Goal: Task Accomplishment & Management: Manage account settings

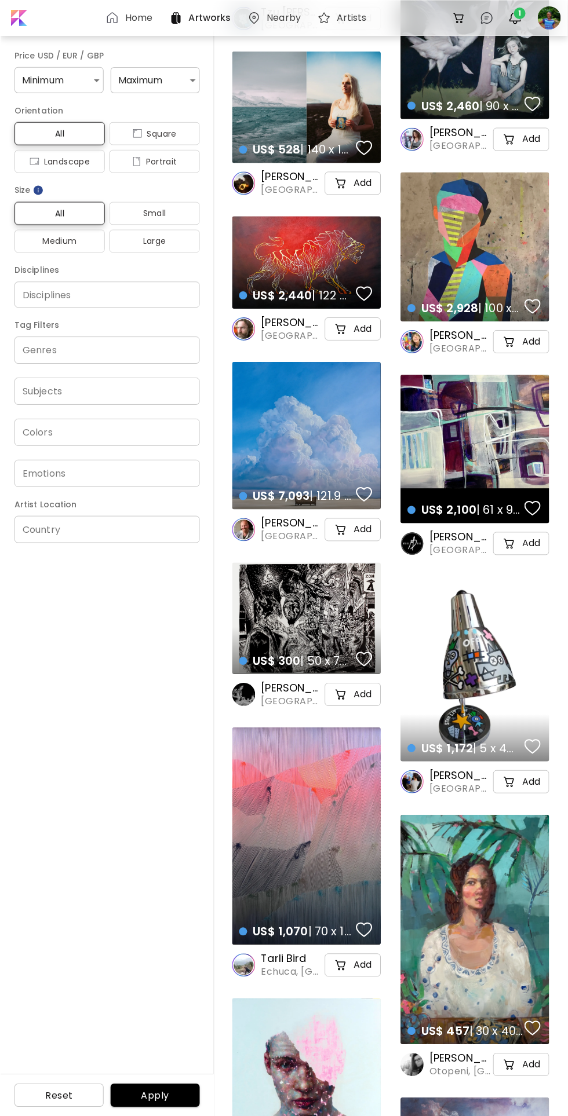
scroll to position [278, 0]
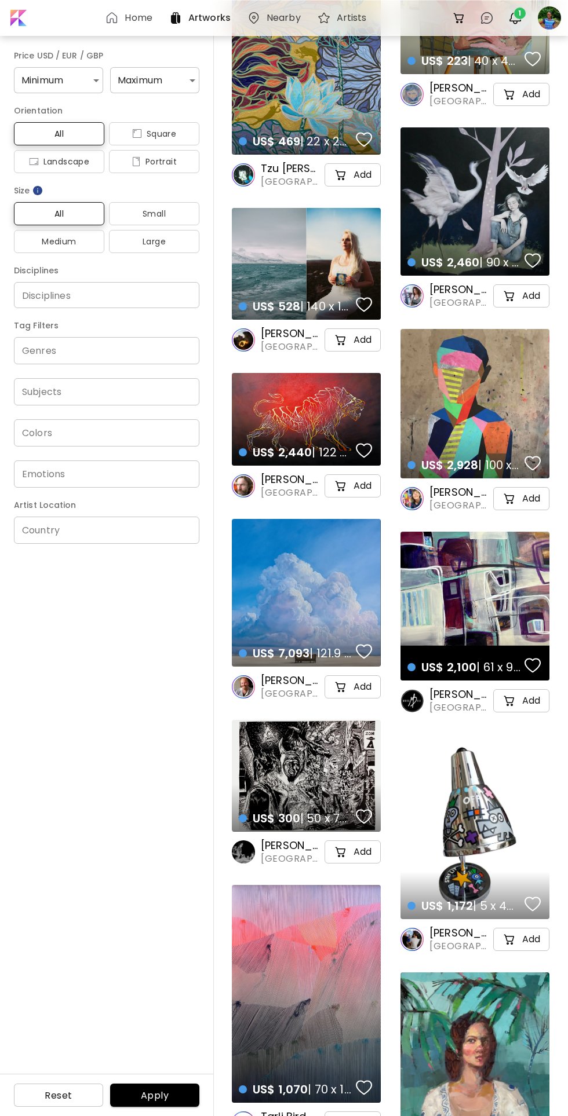
click at [512, 17] on img "button" at bounding box center [515, 18] width 14 height 14
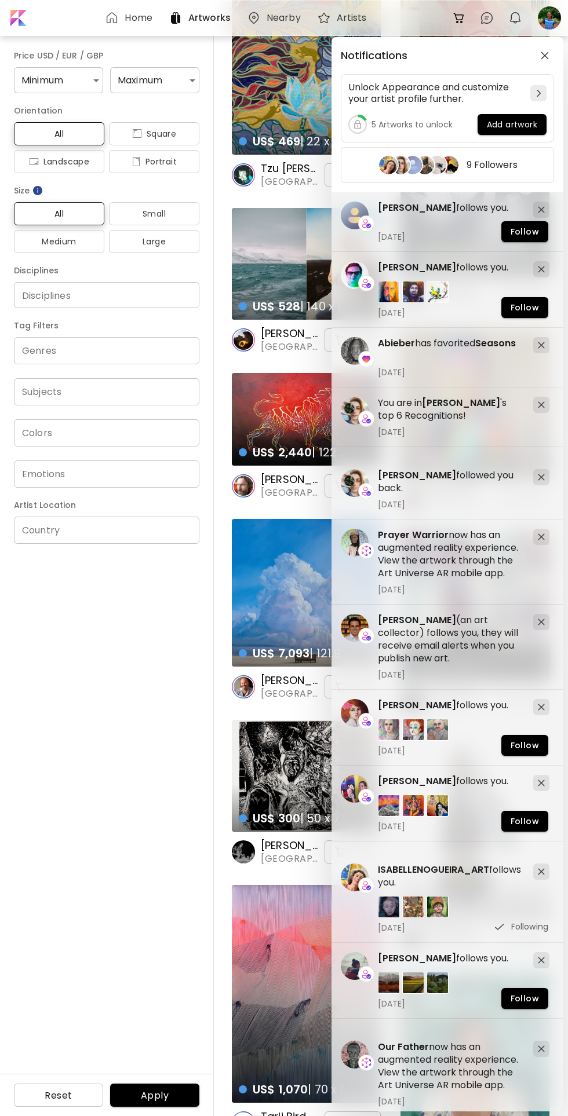
click at [536, 16] on div "Notifications Unlock Appearance and customize your artist profile further. 5 Ar…" at bounding box center [284, 558] width 568 height 1116
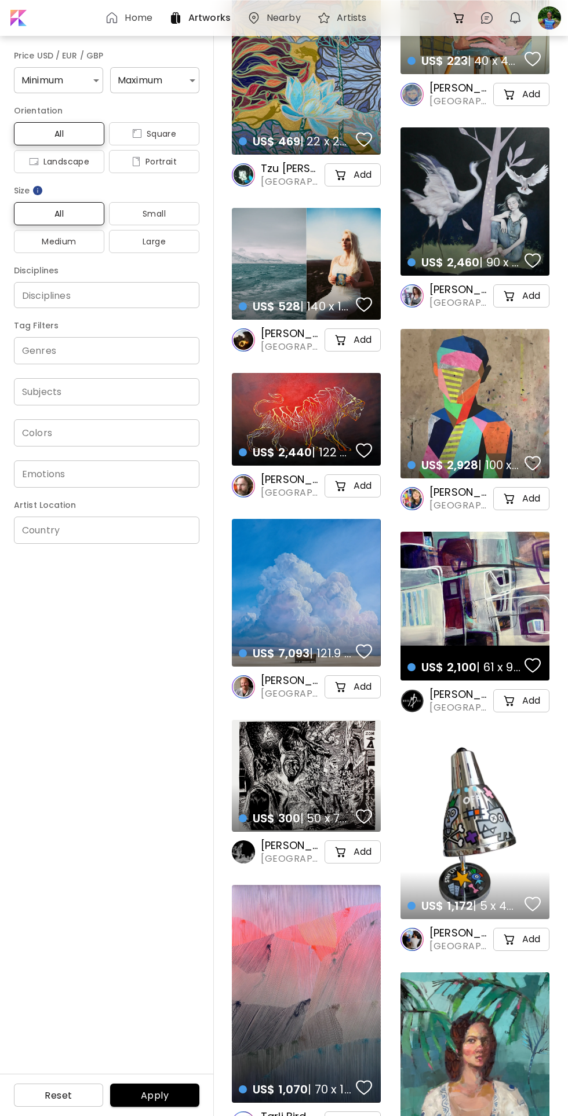
click at [536, 16] on div at bounding box center [548, 17] width 25 height 25
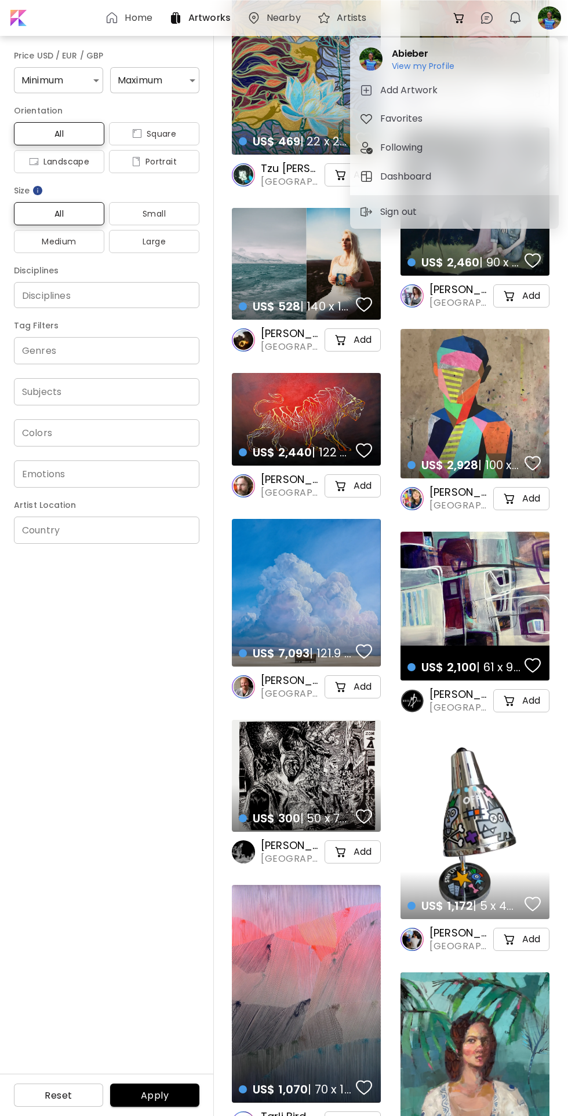
click at [407, 54] on h2 "Abieber" at bounding box center [423, 54] width 63 height 14
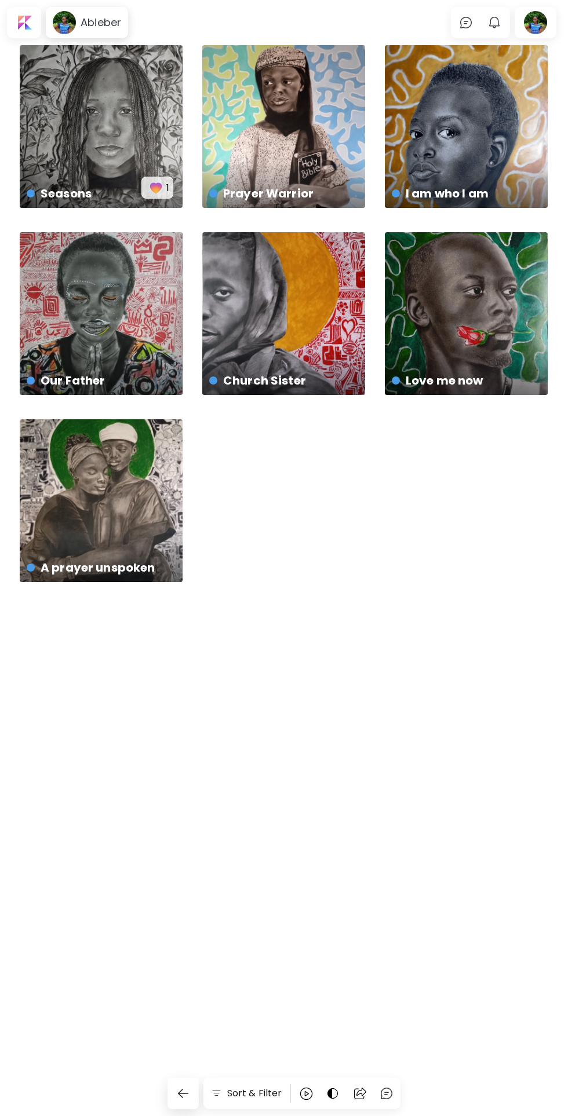
click at [102, 24] on h6 "Abieber" at bounding box center [101, 23] width 41 height 14
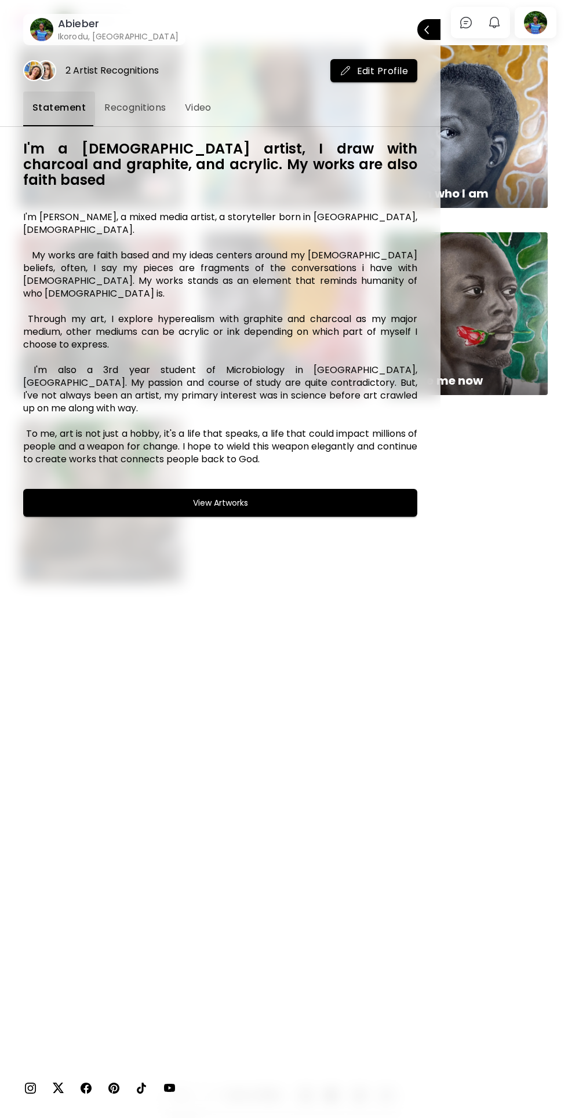
click at [506, 741] on div at bounding box center [284, 559] width 568 height 1118
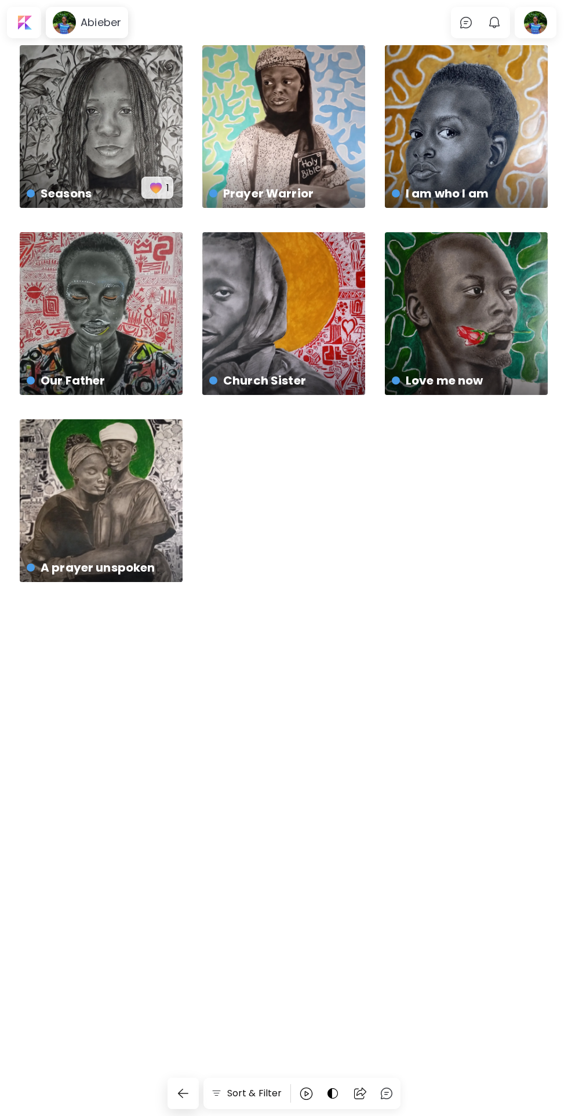
click at [523, 27] on div at bounding box center [535, 22] width 37 height 27
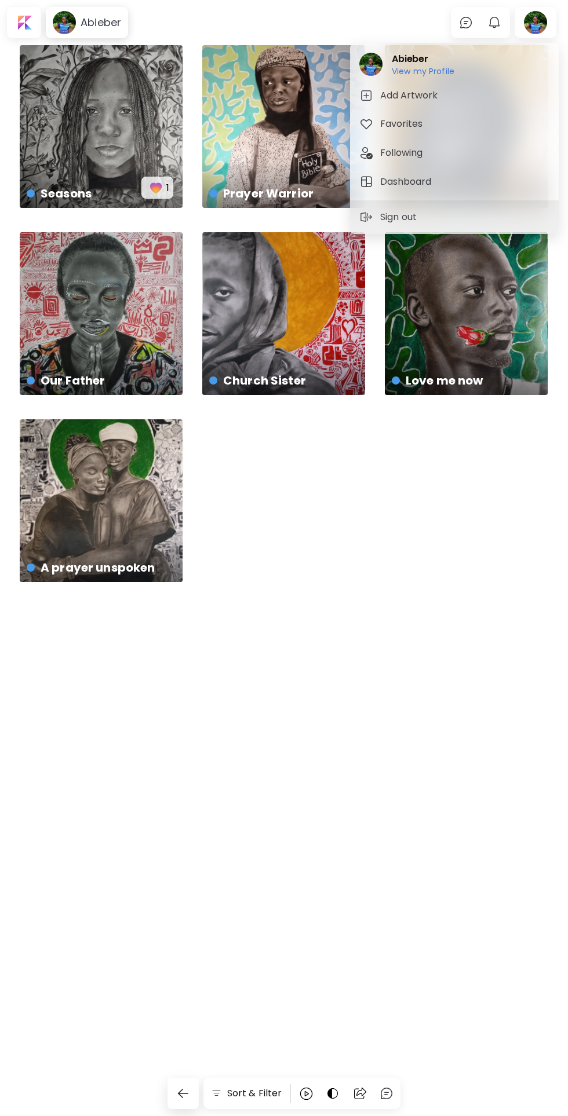
click at [396, 1092] on div at bounding box center [284, 558] width 568 height 1116
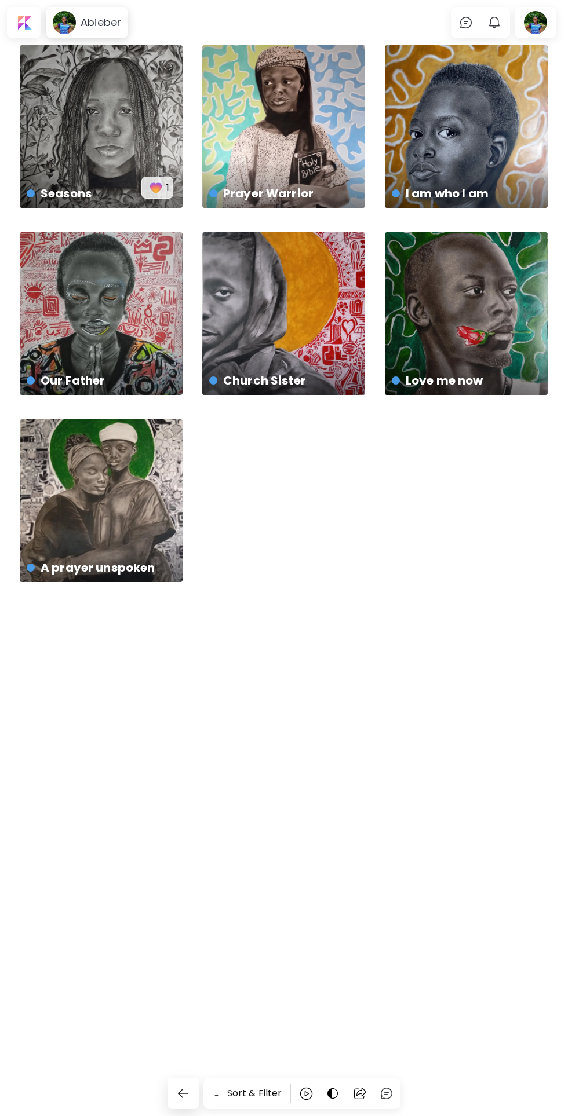
click at [385, 1087] on img at bounding box center [386, 1094] width 14 height 14
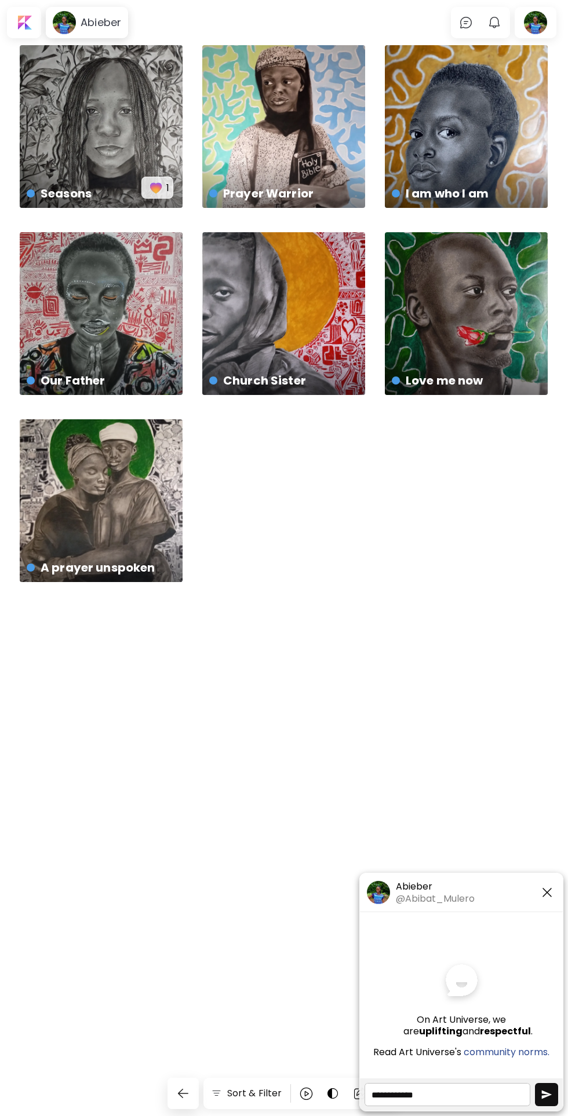
scroll to position [70, 0]
click at [544, 892] on img "button" at bounding box center [547, 893] width 14 height 14
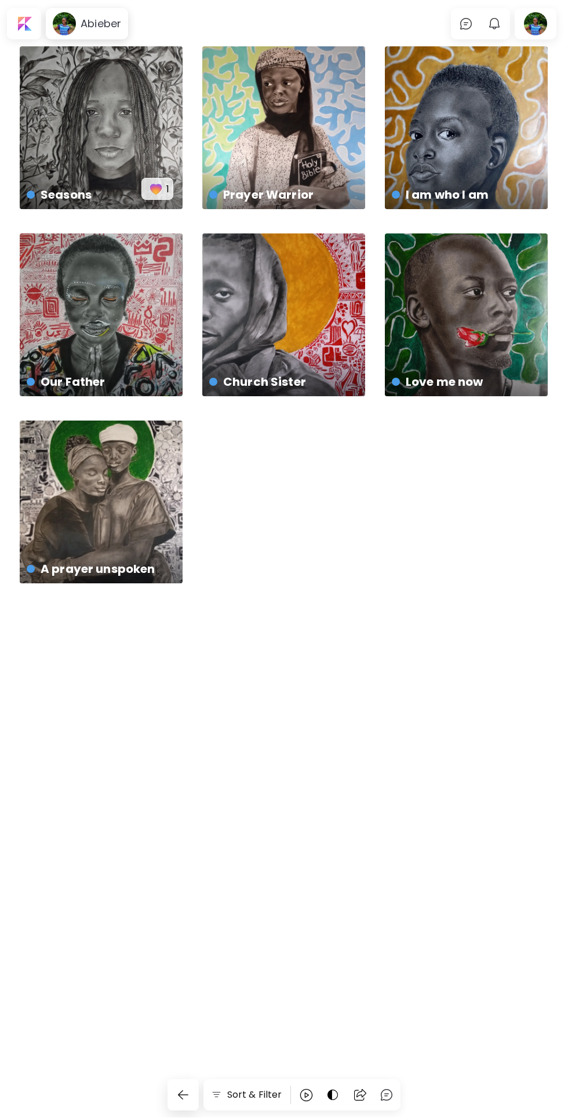
scroll to position [0, 0]
click at [525, 21] on div at bounding box center [535, 22] width 37 height 27
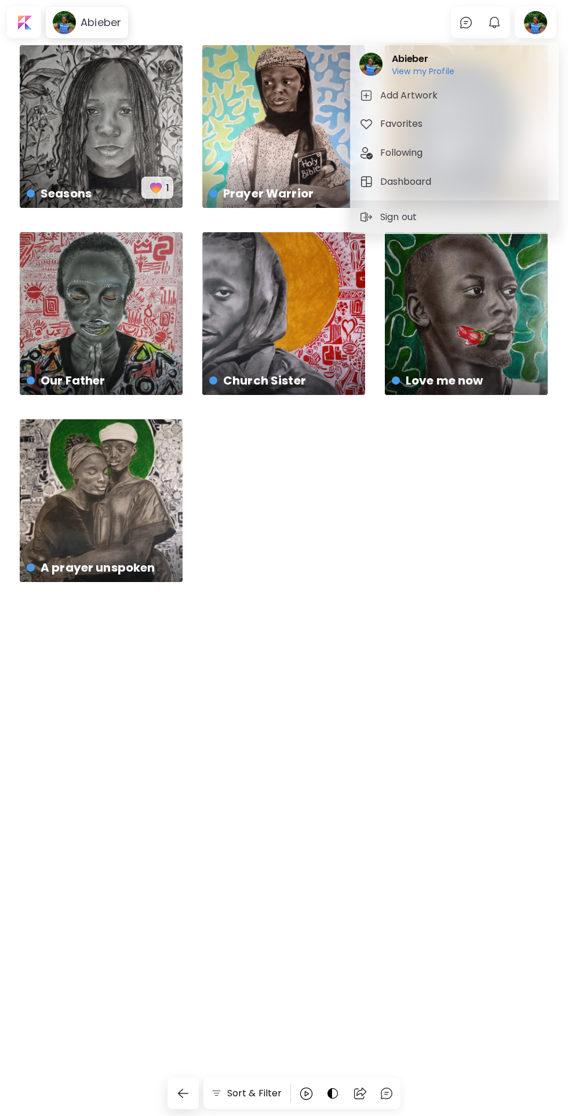
click at [381, 152] on h5 "Following" at bounding box center [403, 153] width 46 height 14
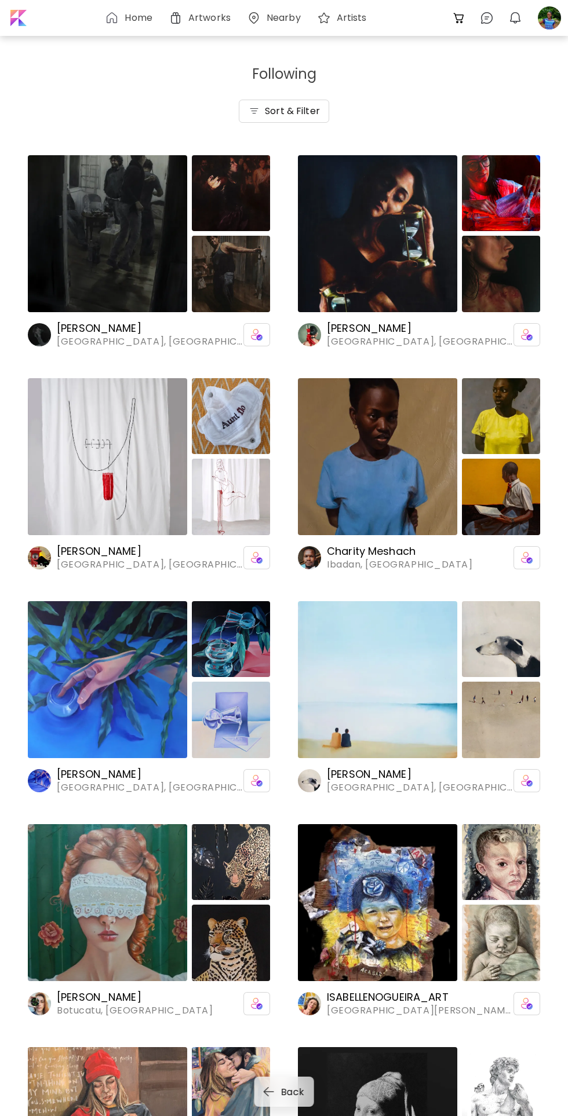
click at [462, 483] on img at bounding box center [501, 497] width 78 height 76
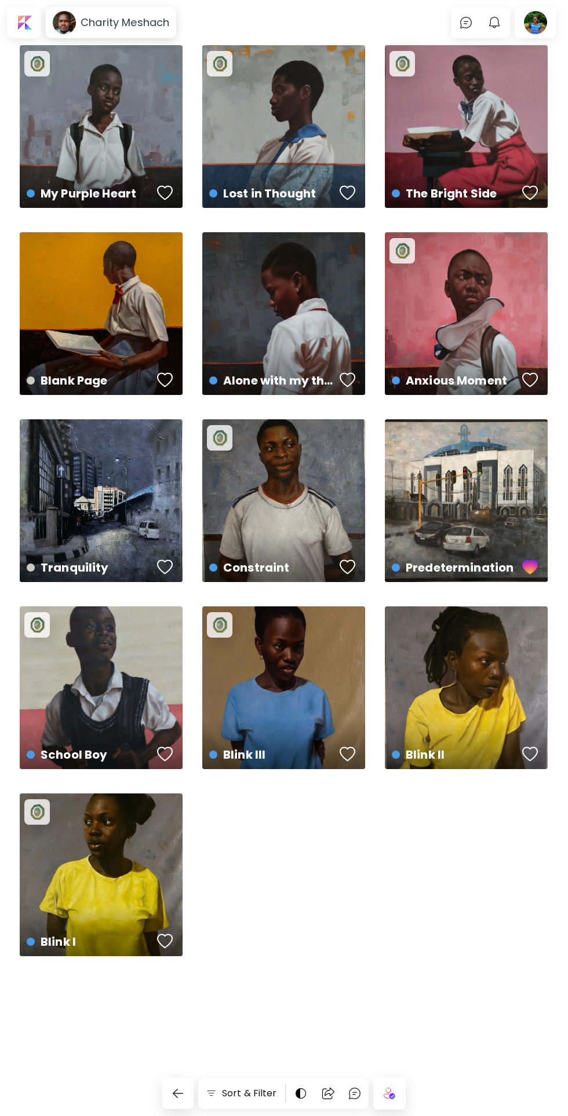
click at [101, 20] on h6 "Charity Meshach" at bounding box center [125, 23] width 89 height 14
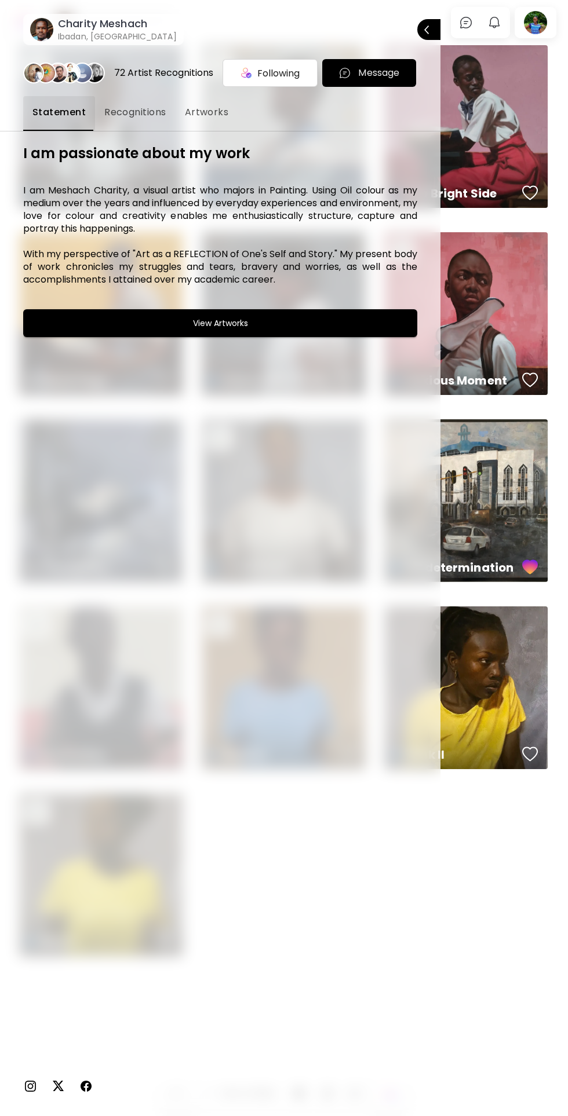
click at [131, 109] on span "Recognitions" at bounding box center [135, 112] width 62 height 14
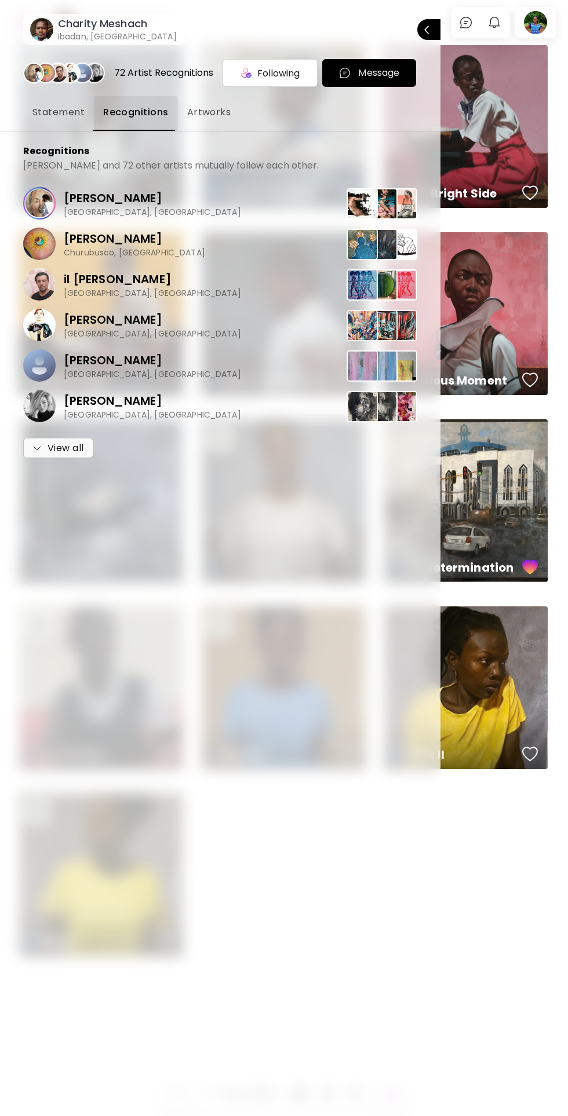
click at [214, 127] on button "Artworks" at bounding box center [209, 113] width 63 height 35
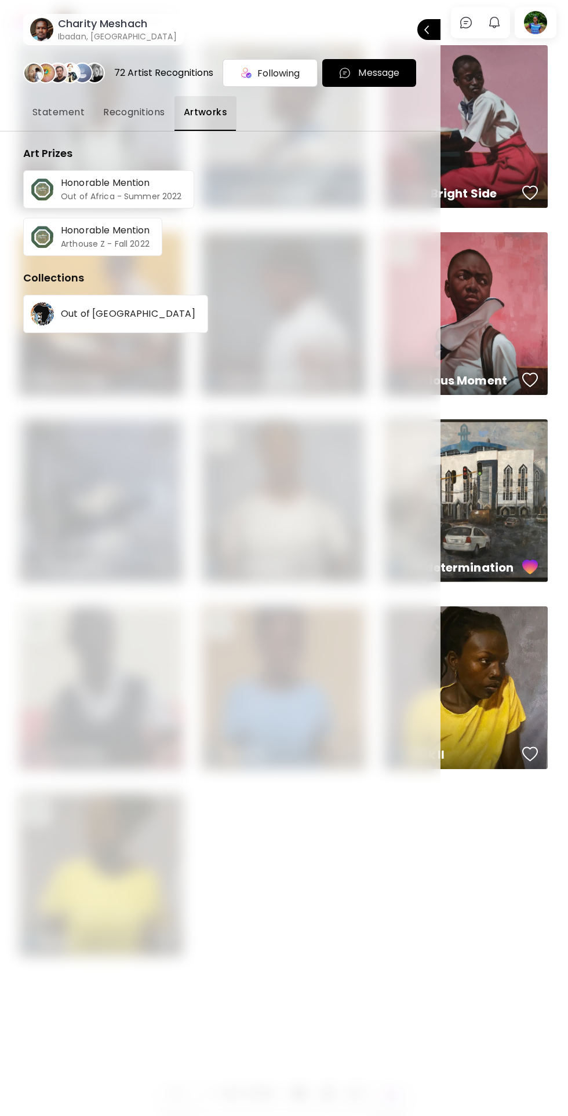
click at [517, 878] on div at bounding box center [284, 558] width 568 height 1116
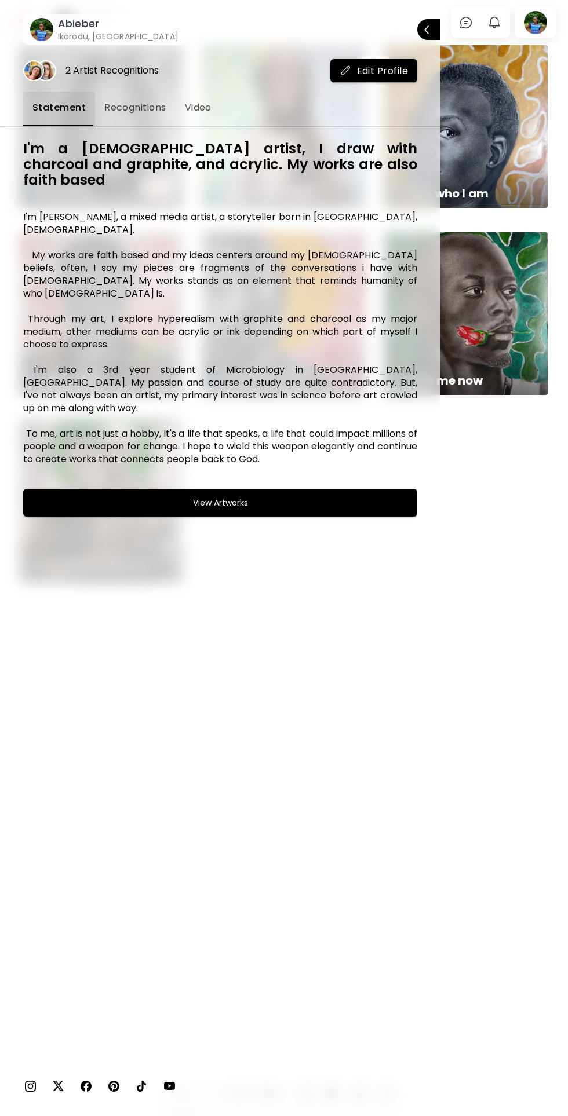
click at [199, 125] on button "Video" at bounding box center [198, 109] width 45 height 35
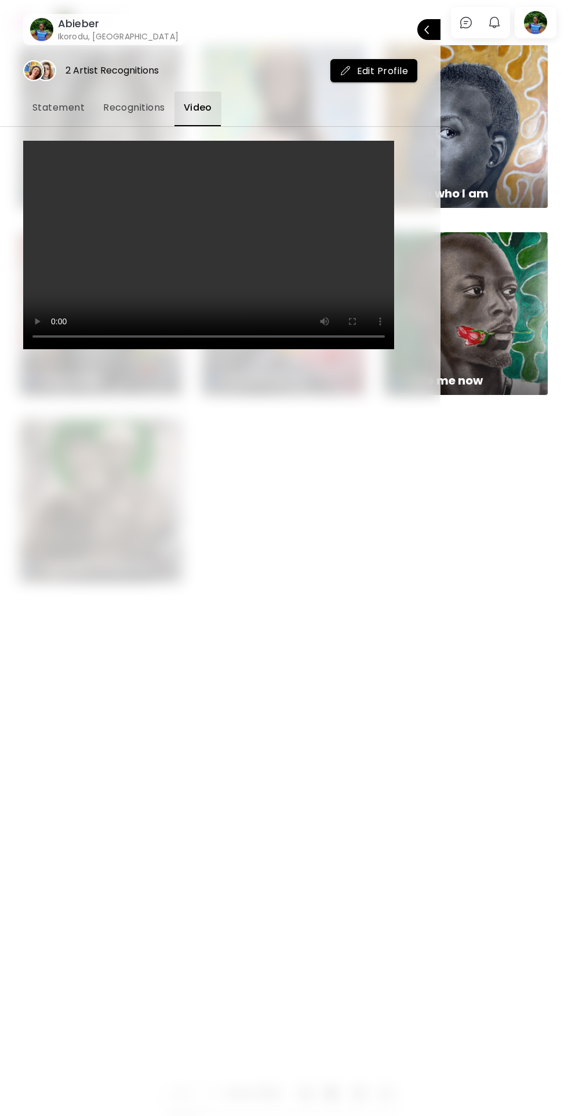
click at [147, 117] on button "Recognitions" at bounding box center [134, 109] width 81 height 35
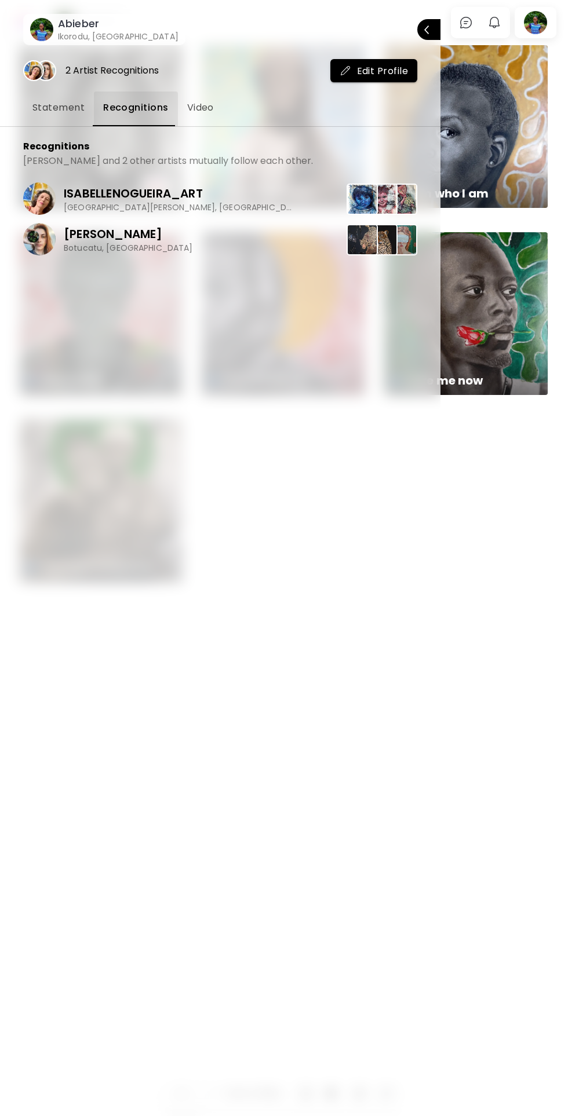
click at [507, 601] on div at bounding box center [284, 558] width 568 height 1116
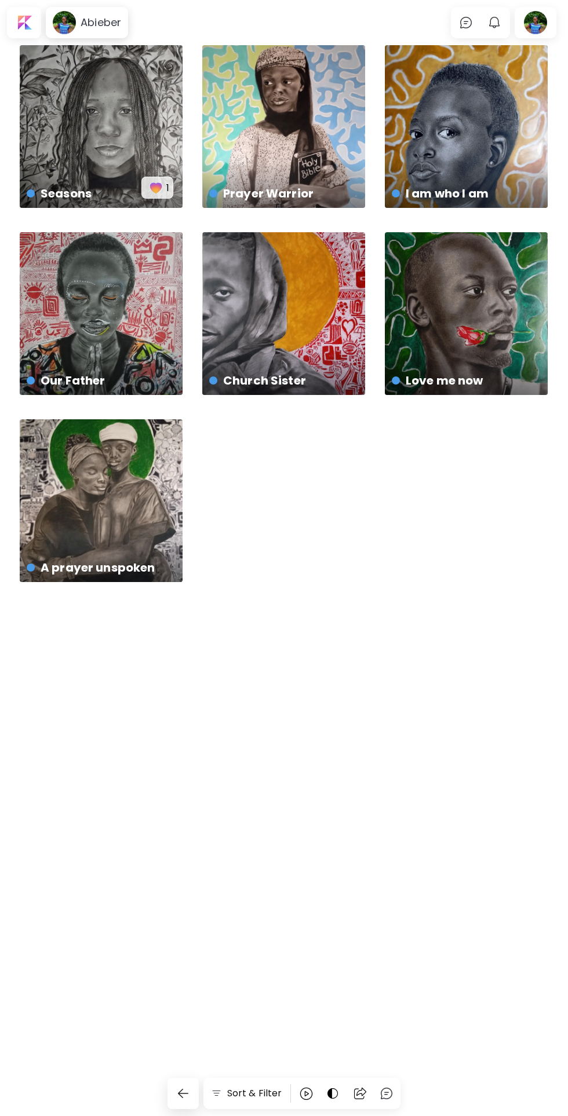
click at [536, 27] on div at bounding box center [535, 22] width 37 height 27
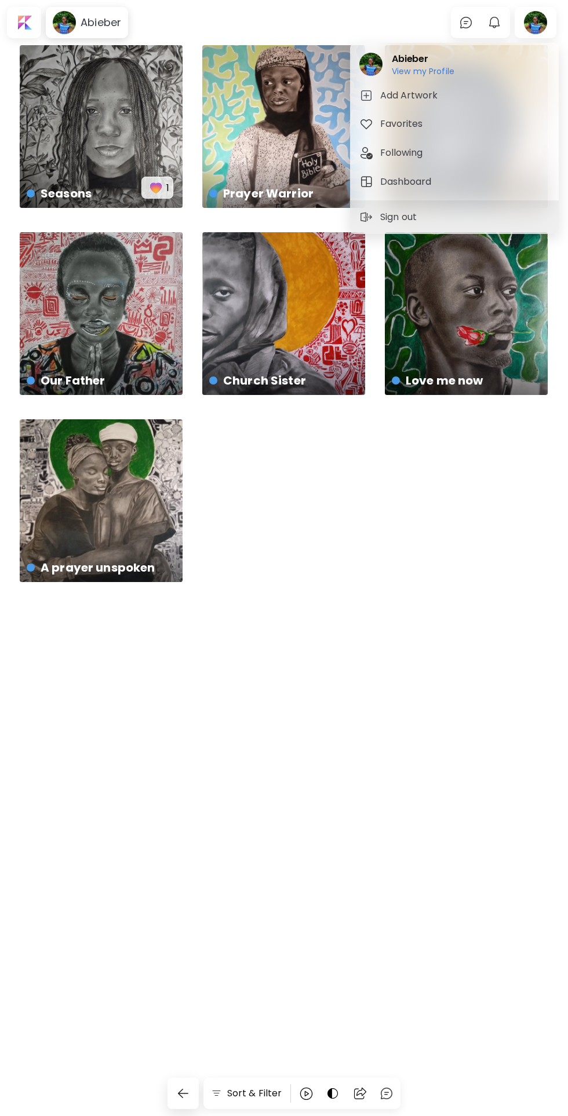
click at [490, 68] on div "Abieber View my Profile View my Profile" at bounding box center [454, 64] width 199 height 34
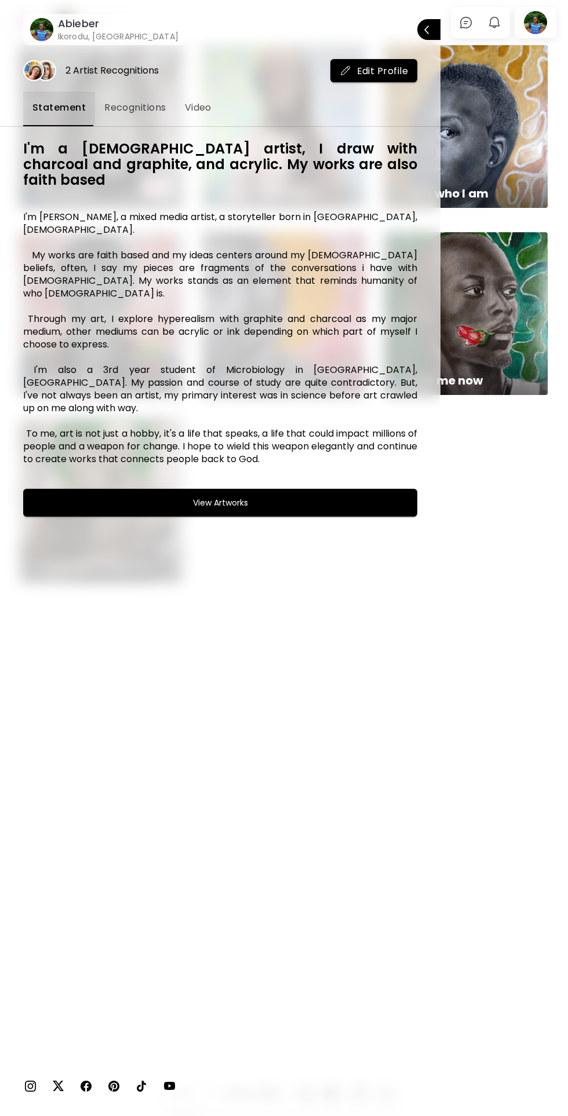
click at [499, 531] on div at bounding box center [284, 558] width 568 height 1116
click at [500, 743] on div at bounding box center [284, 558] width 568 height 1116
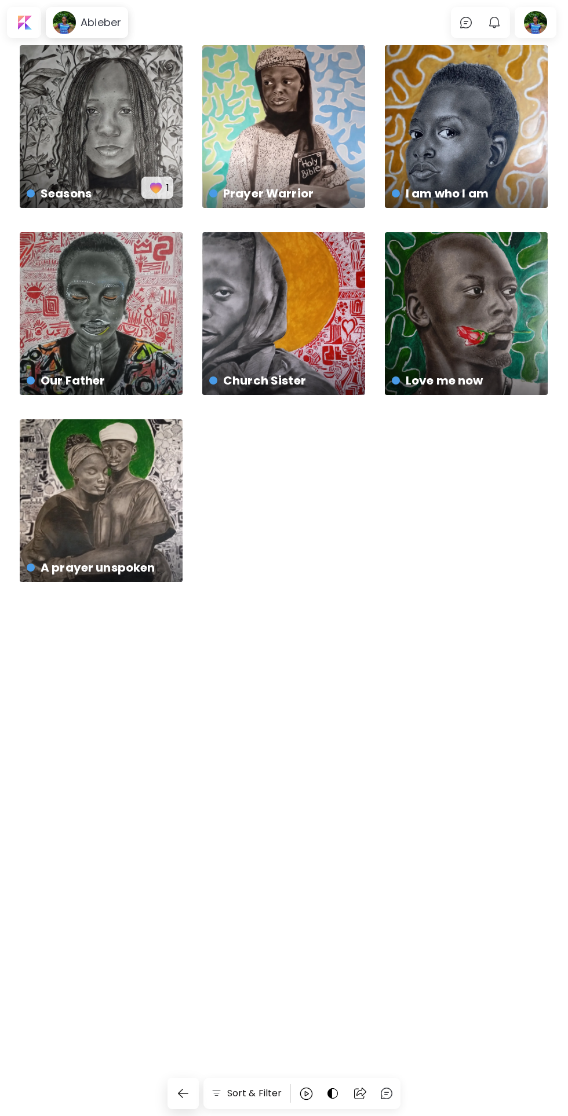
click at [326, 1087] on img at bounding box center [333, 1094] width 14 height 14
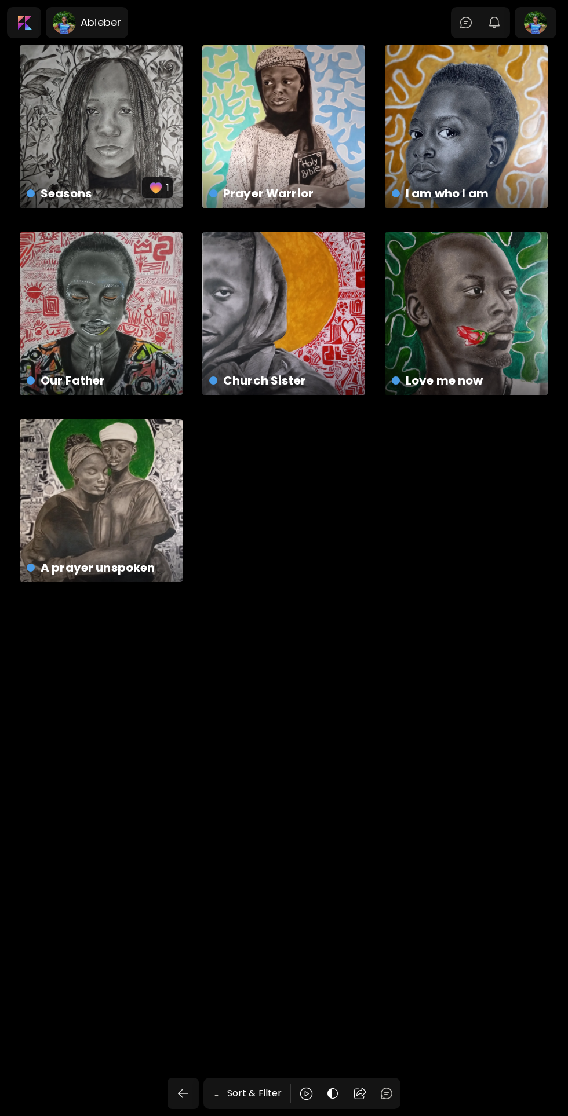
click at [536, 16] on div at bounding box center [535, 22] width 37 height 27
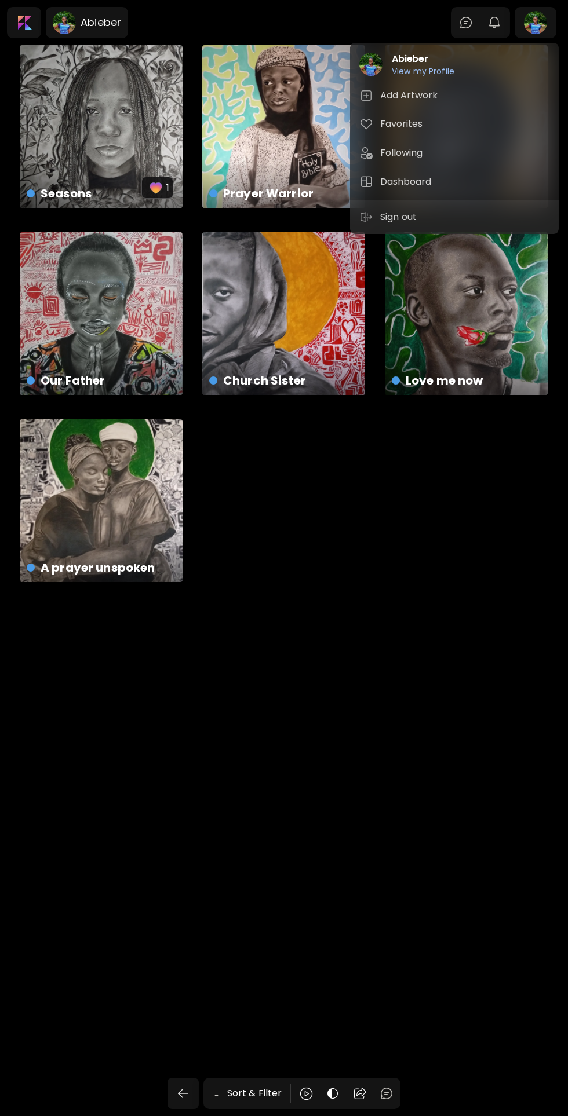
click at [491, 177] on span "Dashboard" at bounding box center [454, 182] width 190 height 14
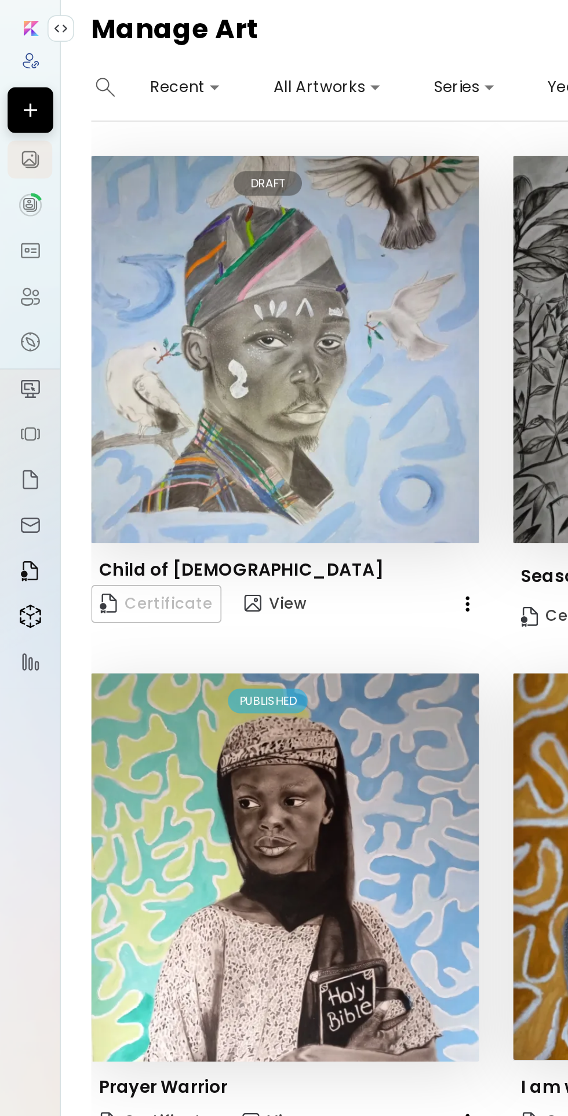
click at [23, 131] on img at bounding box center [19, 125] width 14 height 14
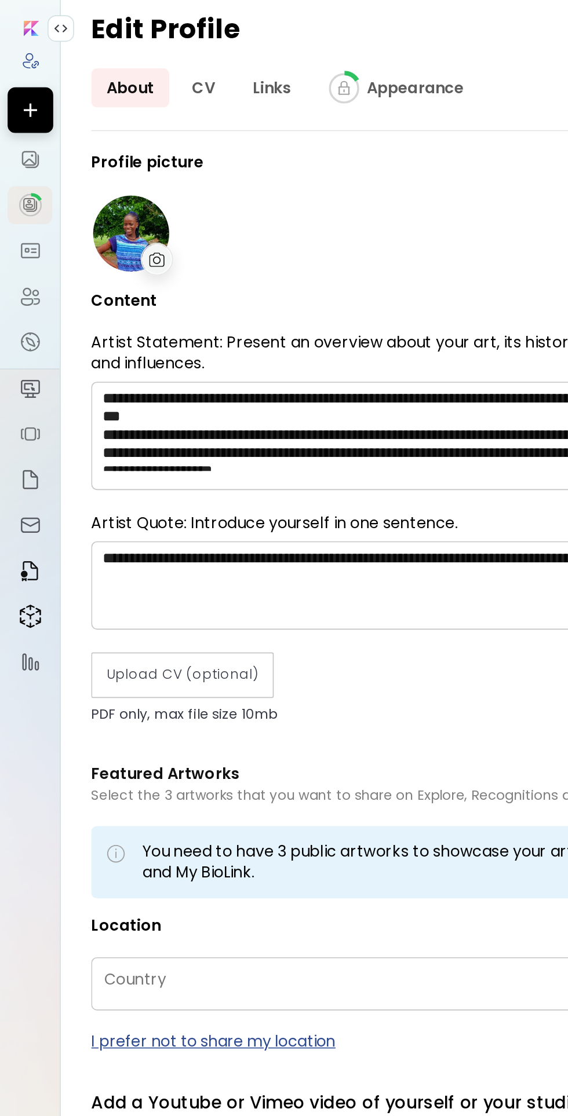
type input "**********"
type input "*******"
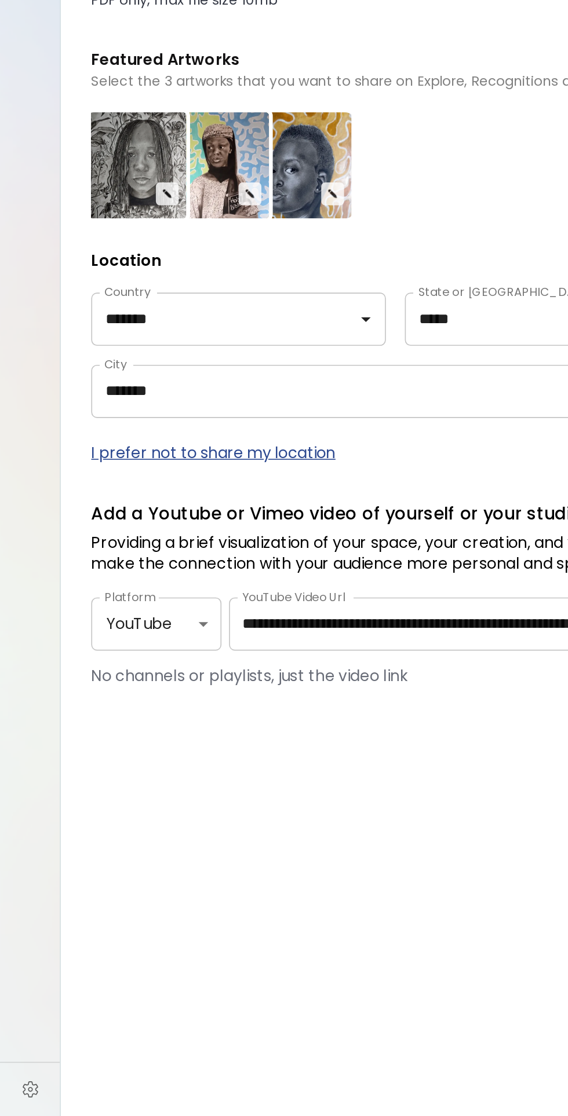
type input "*****"
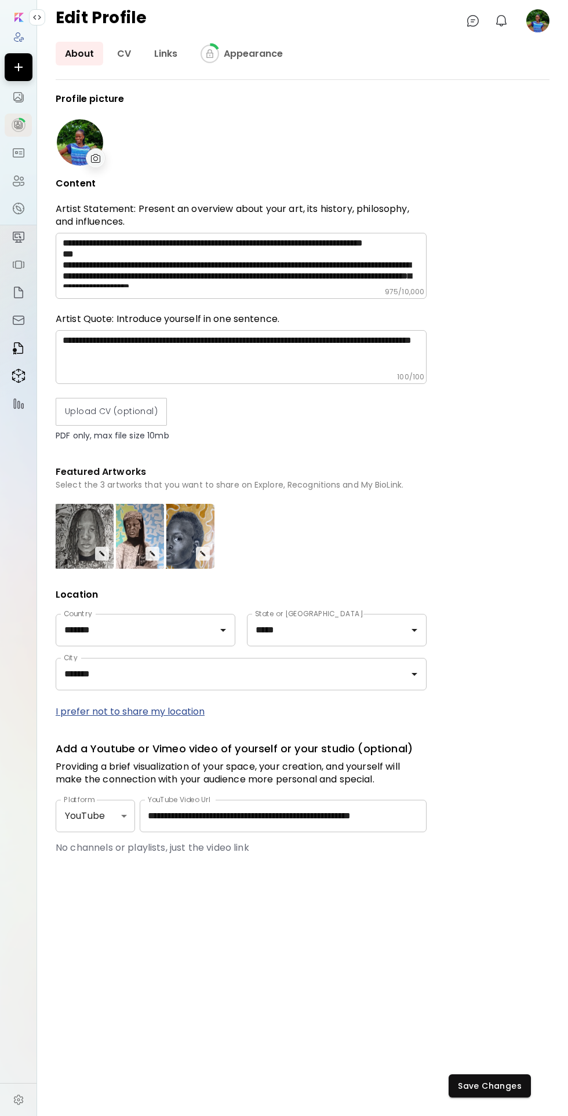
scroll to position [62, 0]
click at [474, 1085] on span "Save Changes" at bounding box center [490, 1086] width 64 height 12
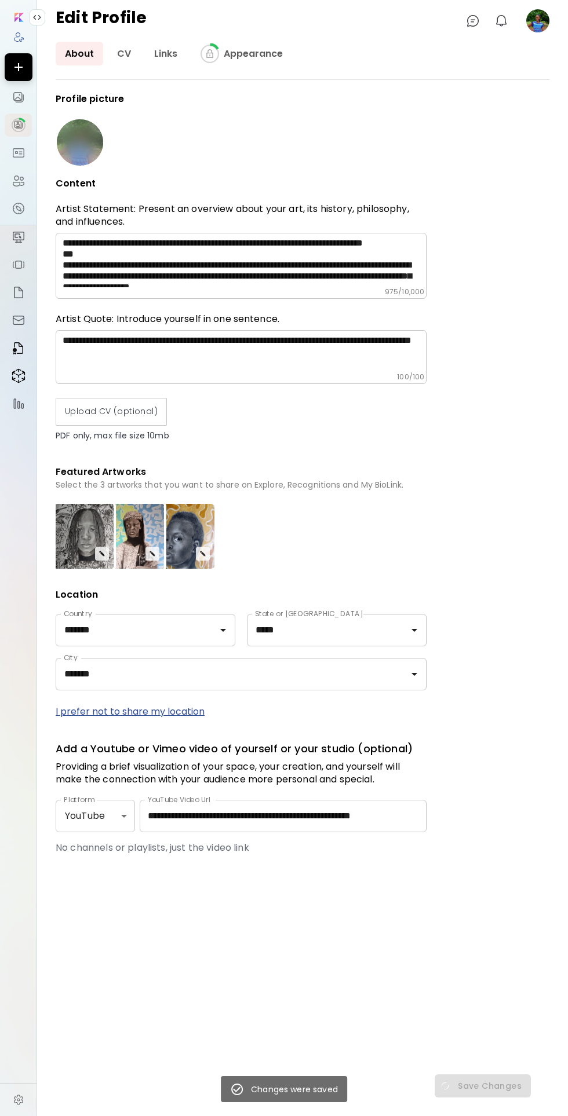
click at [483, 1081] on div "**********" at bounding box center [303, 604] width 494 height 1021
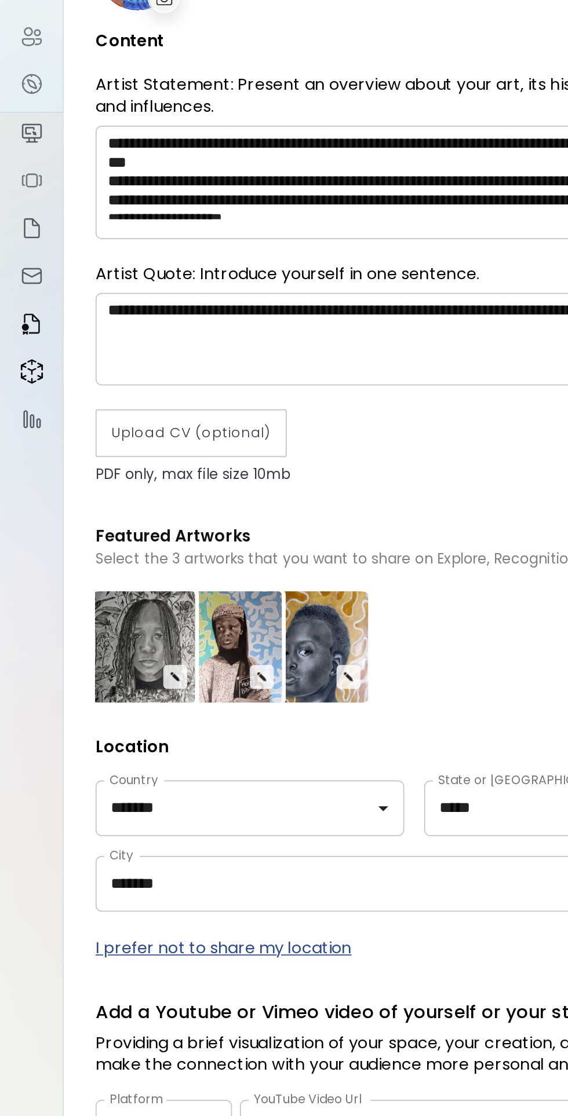
click at [14, 397] on img at bounding box center [19, 404] width 14 height 14
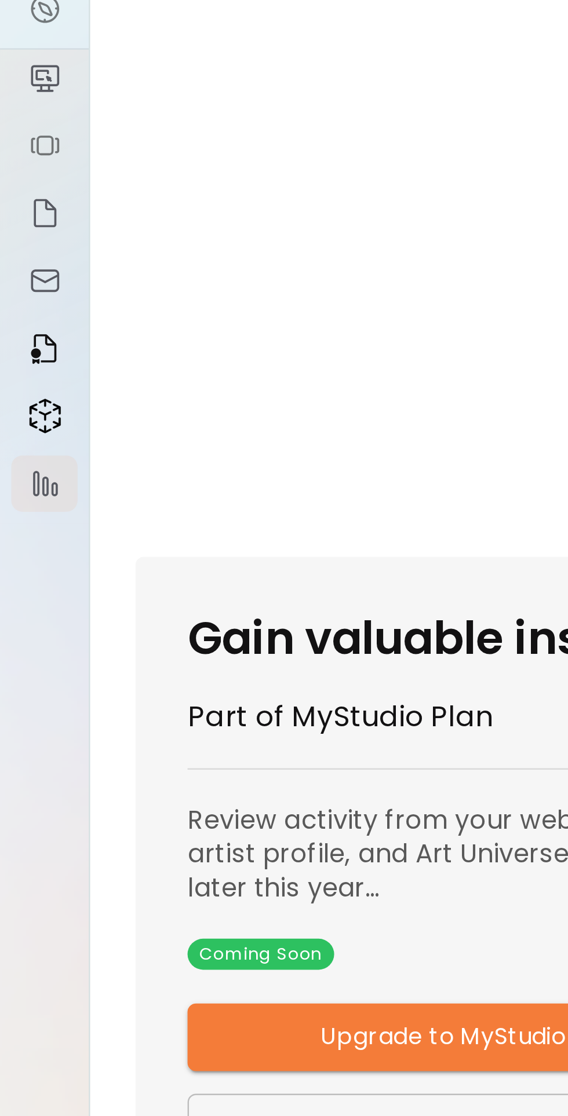
click at [18, 383] on img at bounding box center [19, 375] width 14 height 15
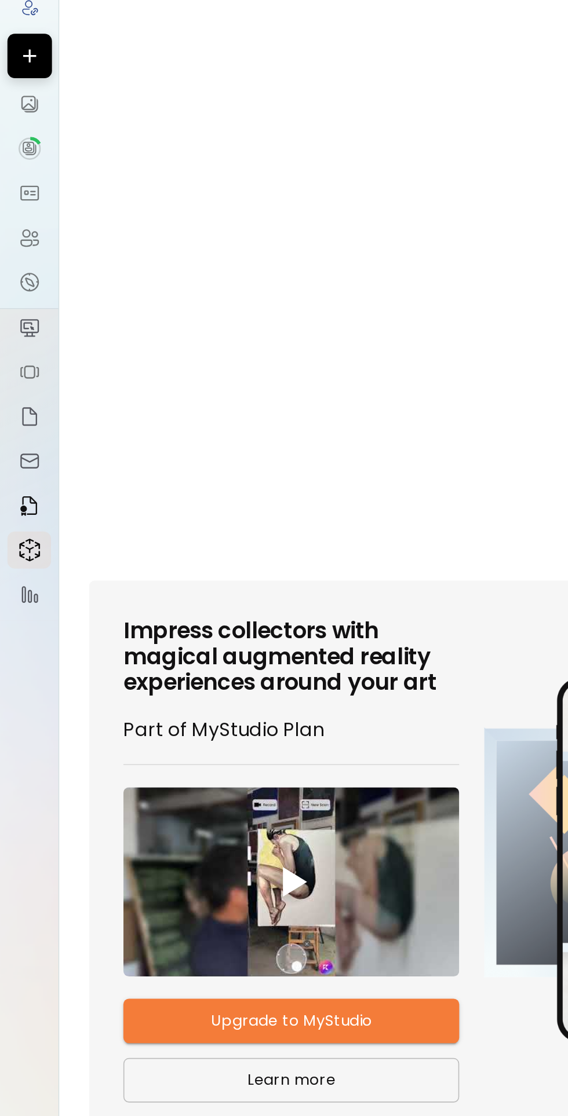
click at [16, 355] on img at bounding box center [19, 348] width 14 height 14
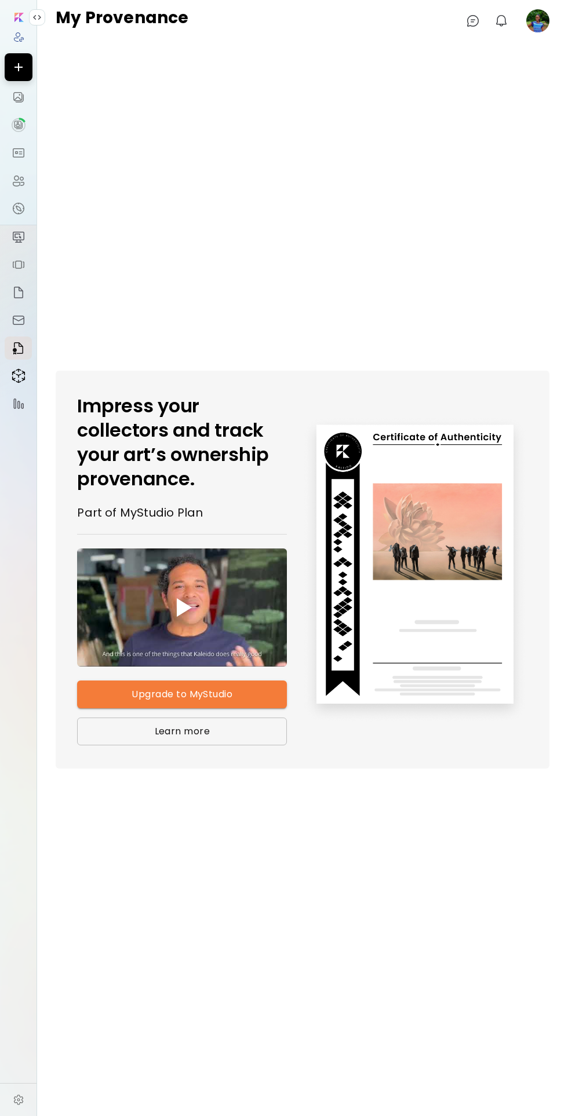
scroll to position [8, 0]
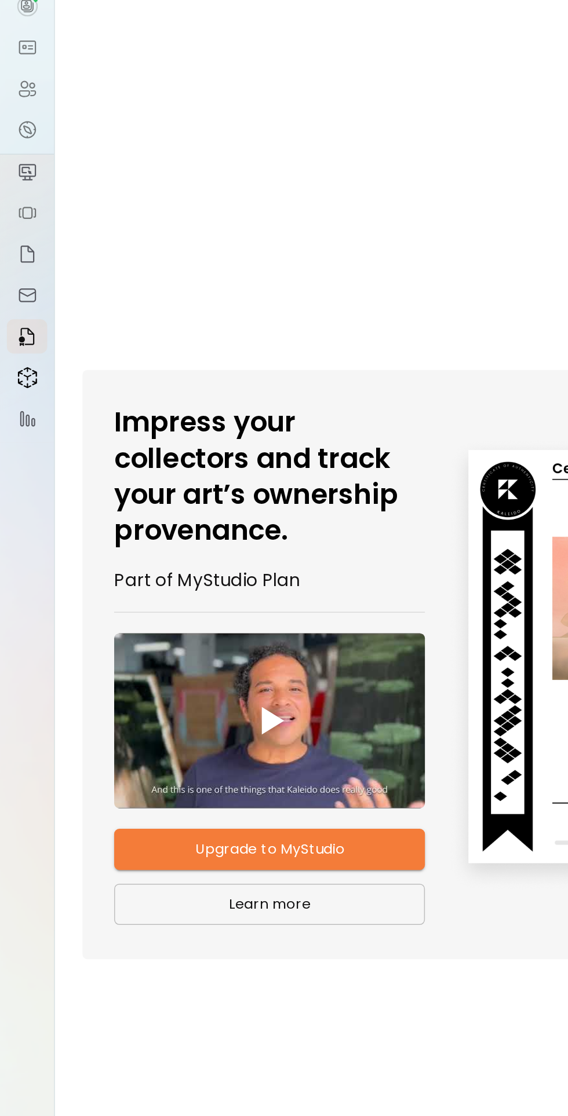
click at [12, 311] on link at bounding box center [18, 320] width 27 height 23
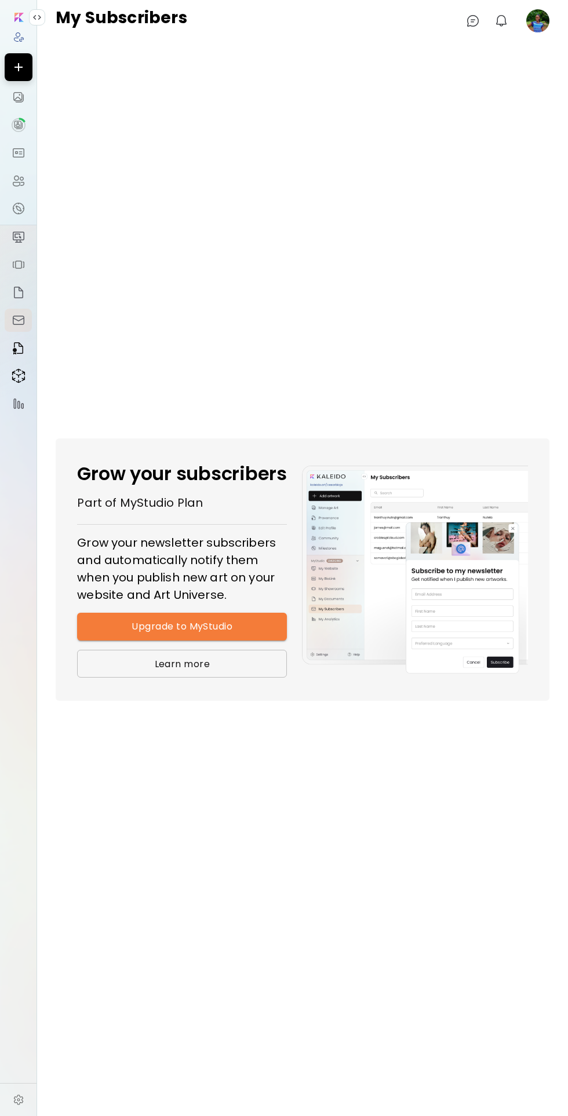
scroll to position [22, 0]
click at [252, 641] on button "Upgrade to MyStudio" at bounding box center [182, 627] width 210 height 28
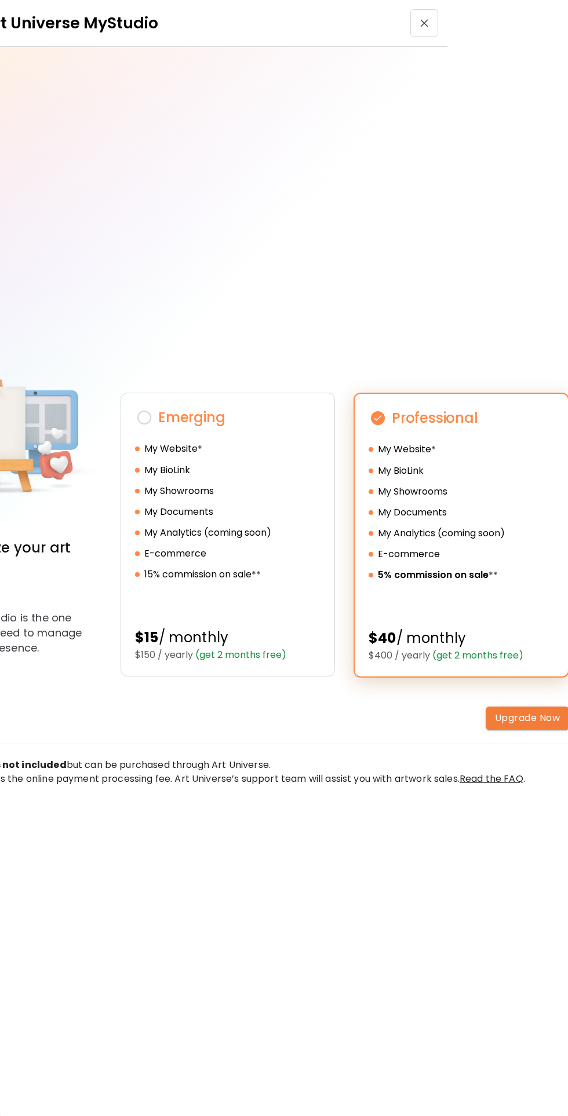
scroll to position [0, 0]
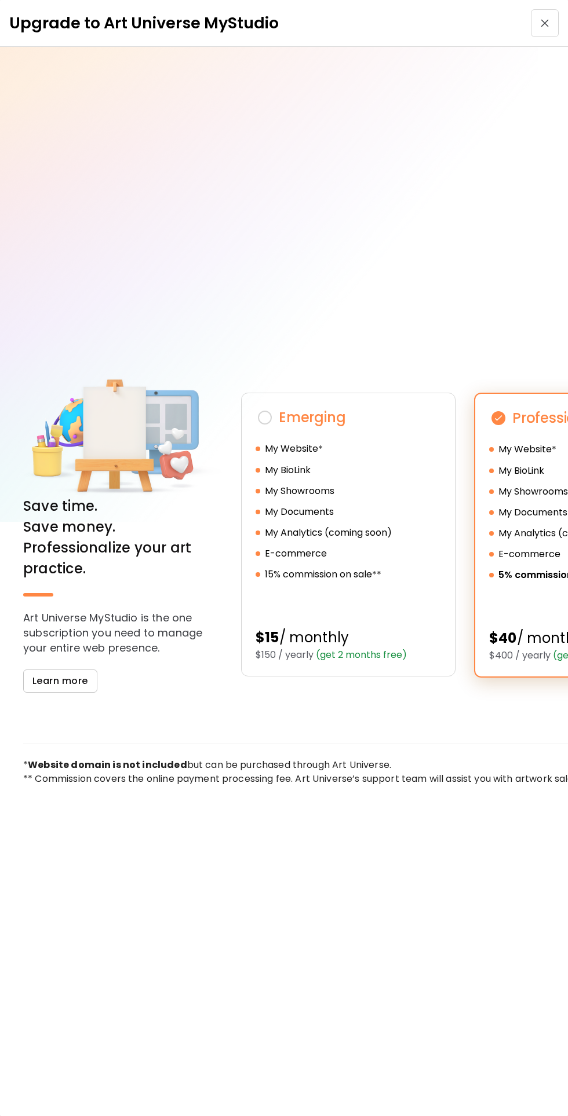
click at [266, 426] on img at bounding box center [264, 417] width 19 height 19
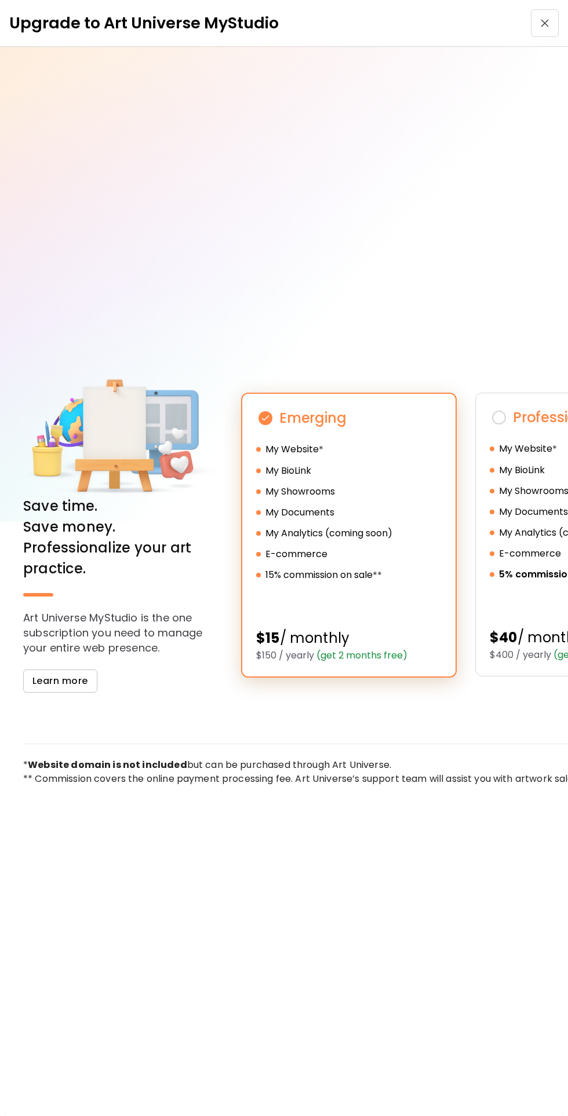
scroll to position [0, 120]
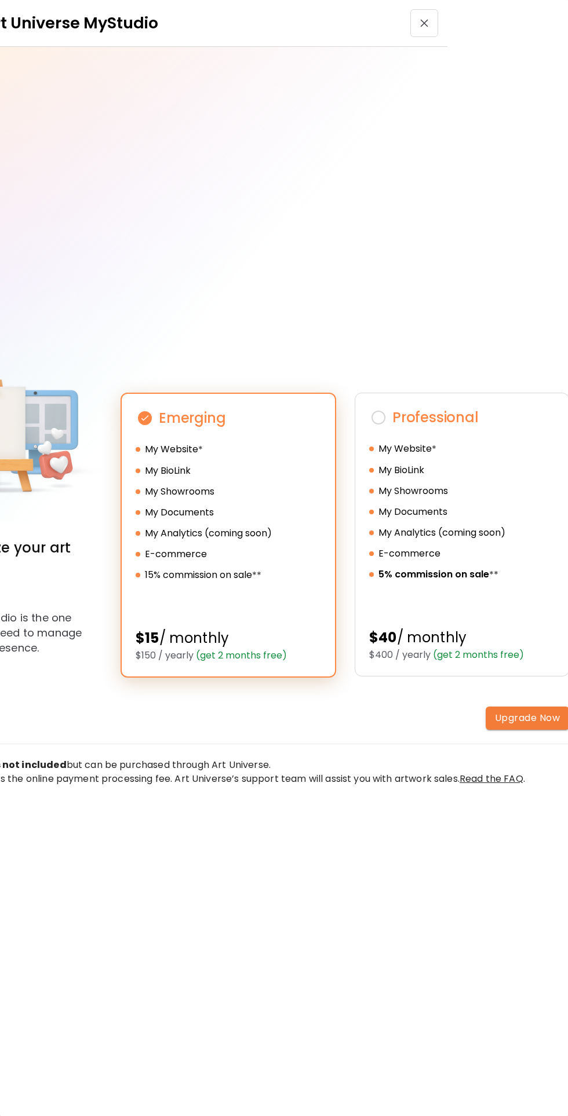
click at [423, 22] on img "button" at bounding box center [424, 23] width 8 height 8
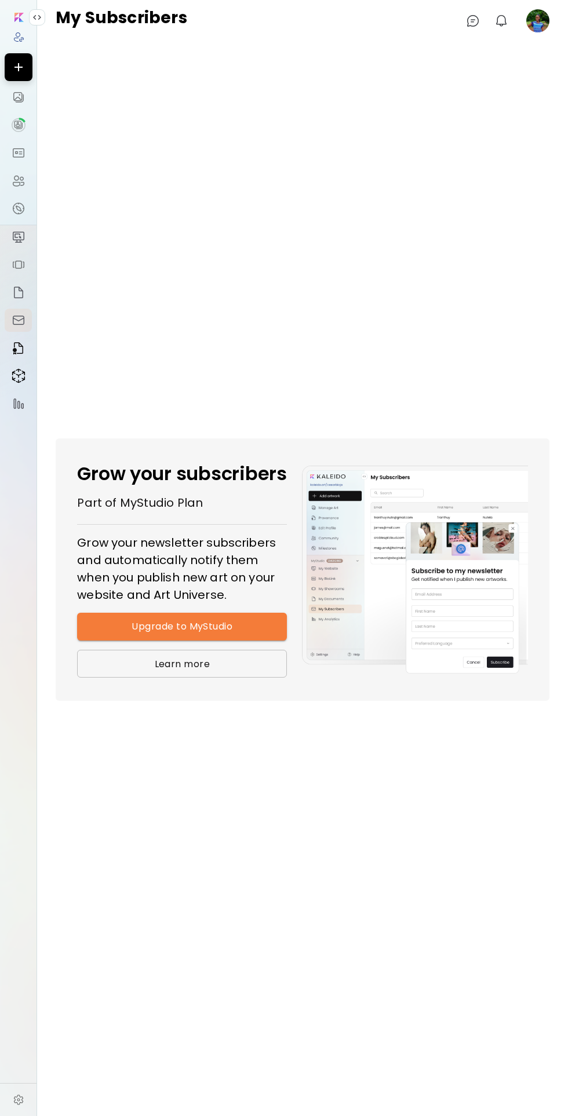
scroll to position [7, 0]
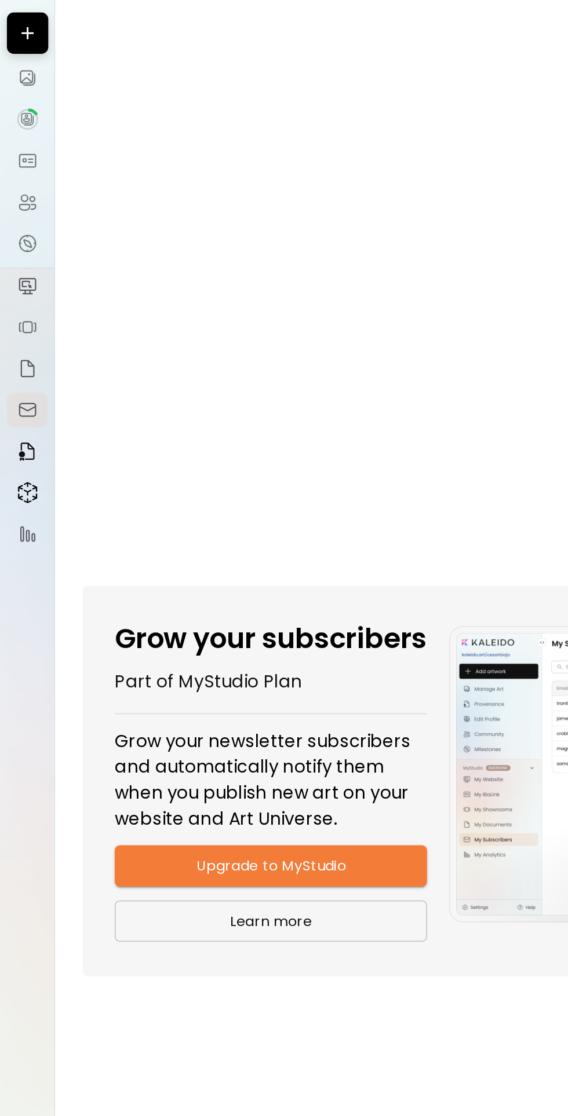
click at [14, 285] on link at bounding box center [18, 292] width 27 height 23
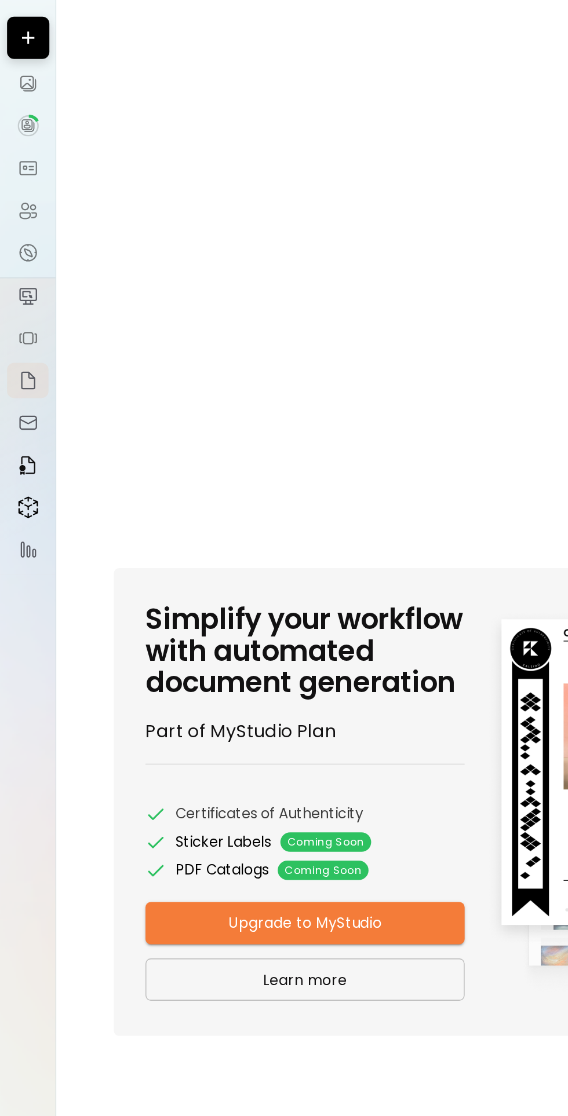
click at [15, 268] on img at bounding box center [19, 265] width 14 height 14
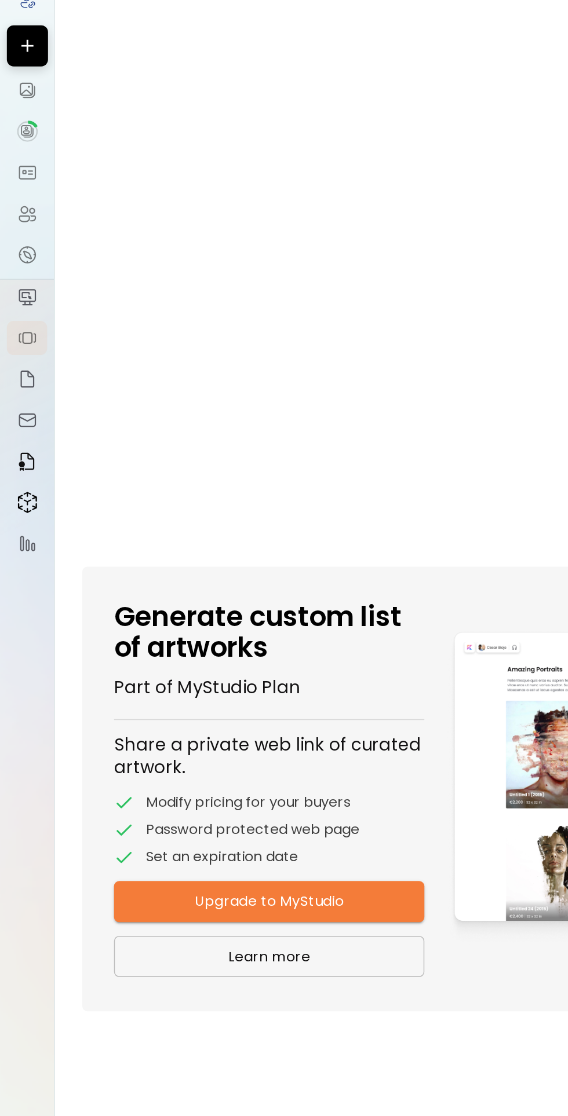
click at [14, 243] on img at bounding box center [19, 237] width 14 height 14
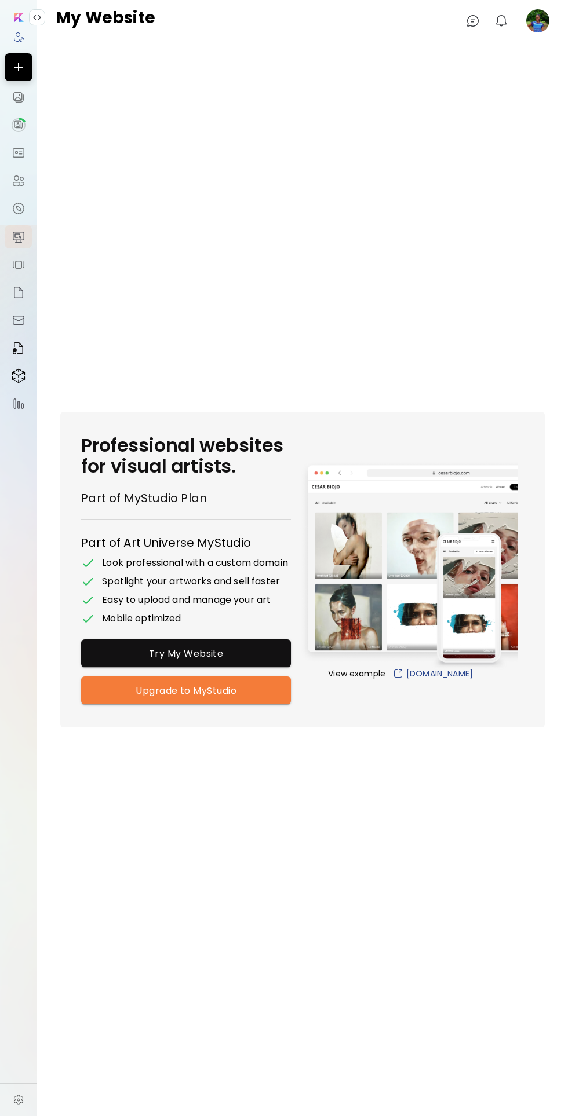
scroll to position [2, 0]
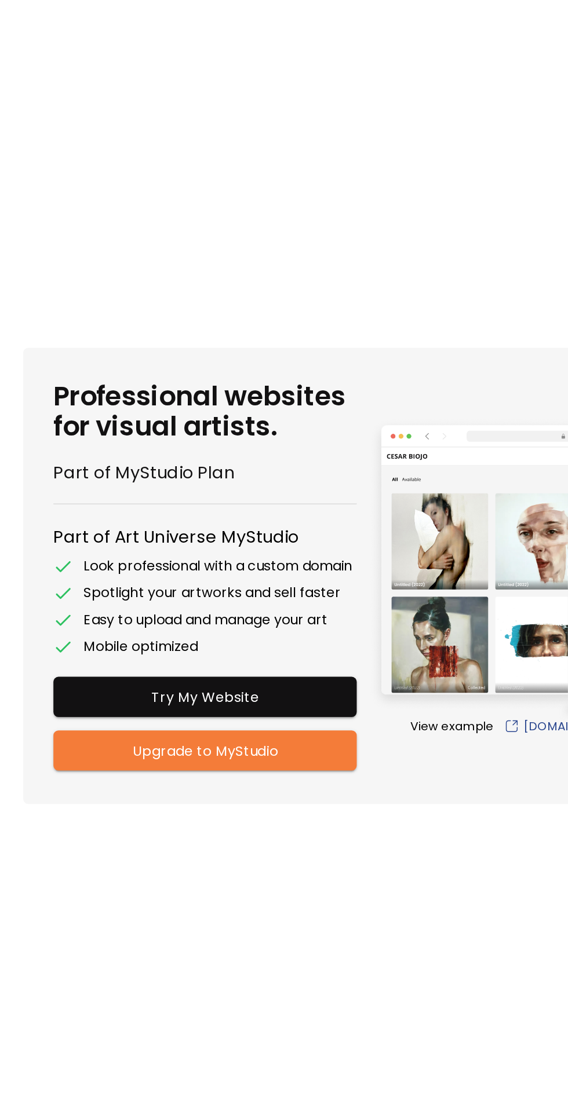
click at [257, 667] on button "Try My Website" at bounding box center [186, 653] width 210 height 28
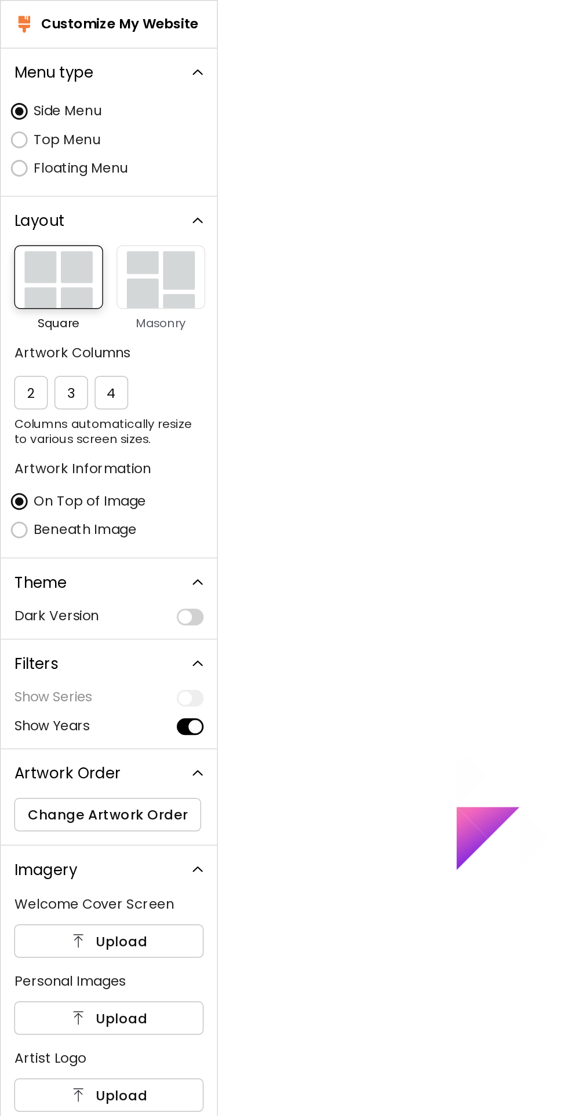
click at [109, 196] on img "button" at bounding box center [111, 192] width 61 height 44
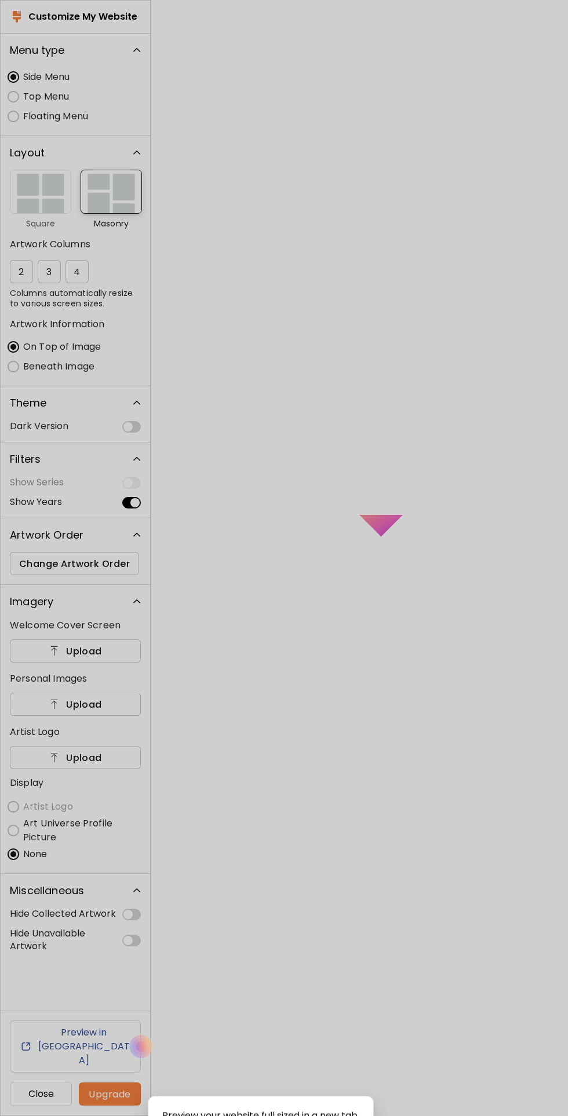
click at [38, 5] on div at bounding box center [284, 558] width 568 height 1116
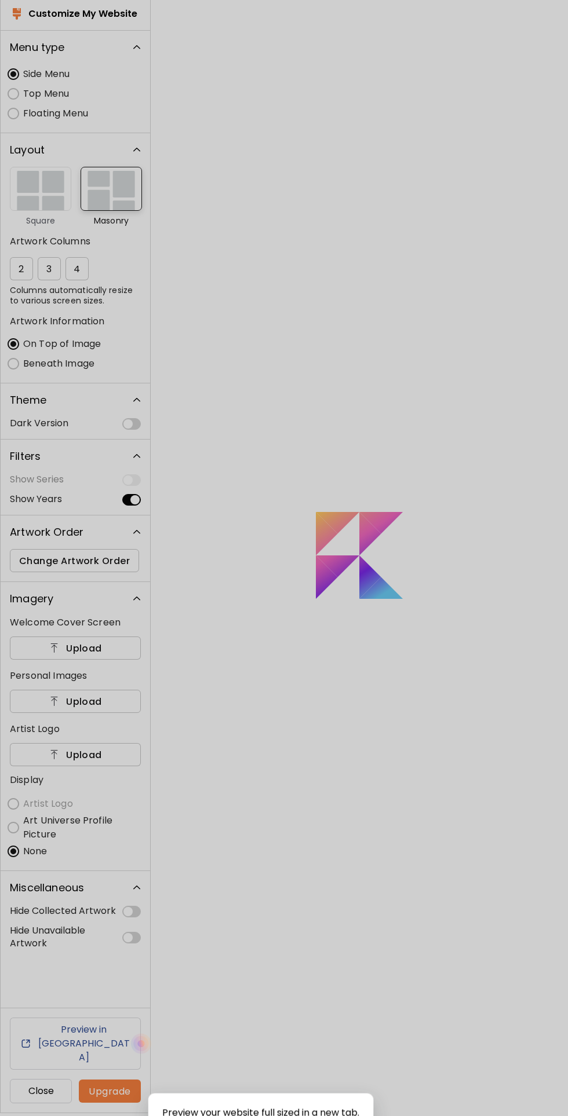
click at [96, 19] on div at bounding box center [284, 558] width 568 height 1116
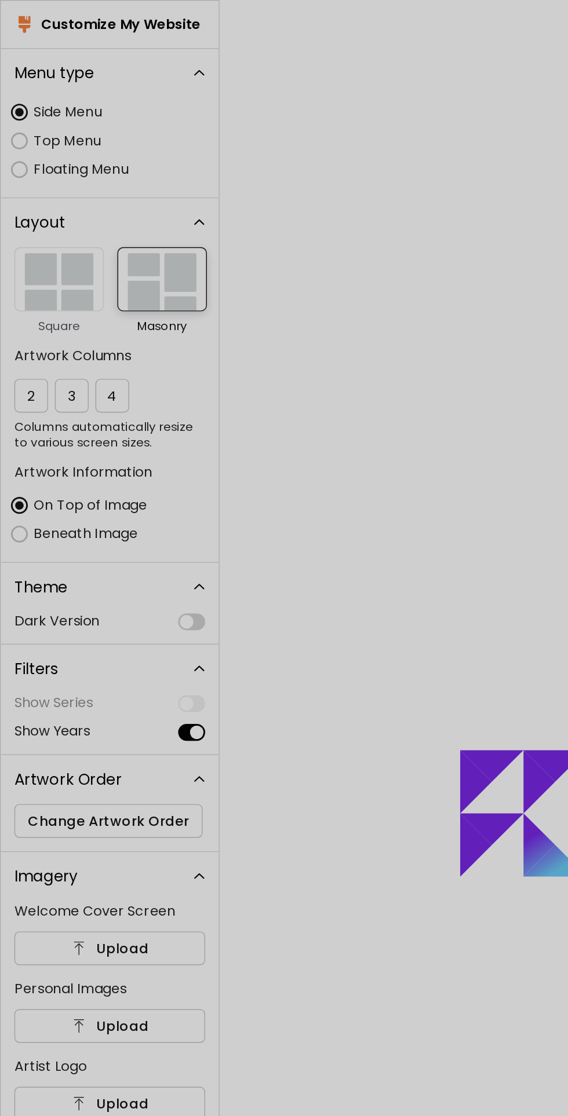
scroll to position [0, 0]
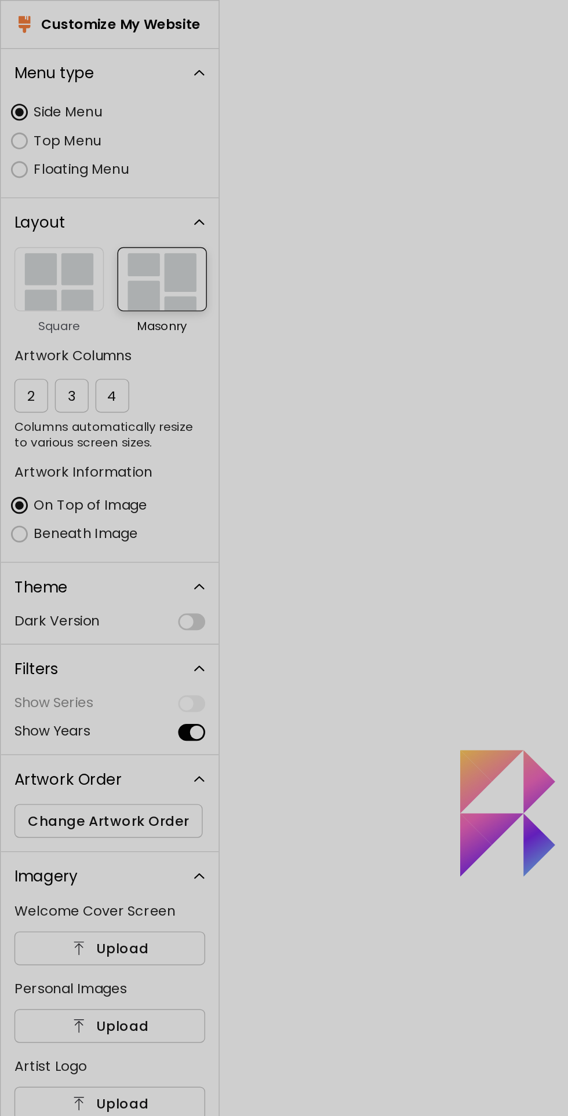
click at [73, 269] on div at bounding box center [284, 558] width 568 height 1116
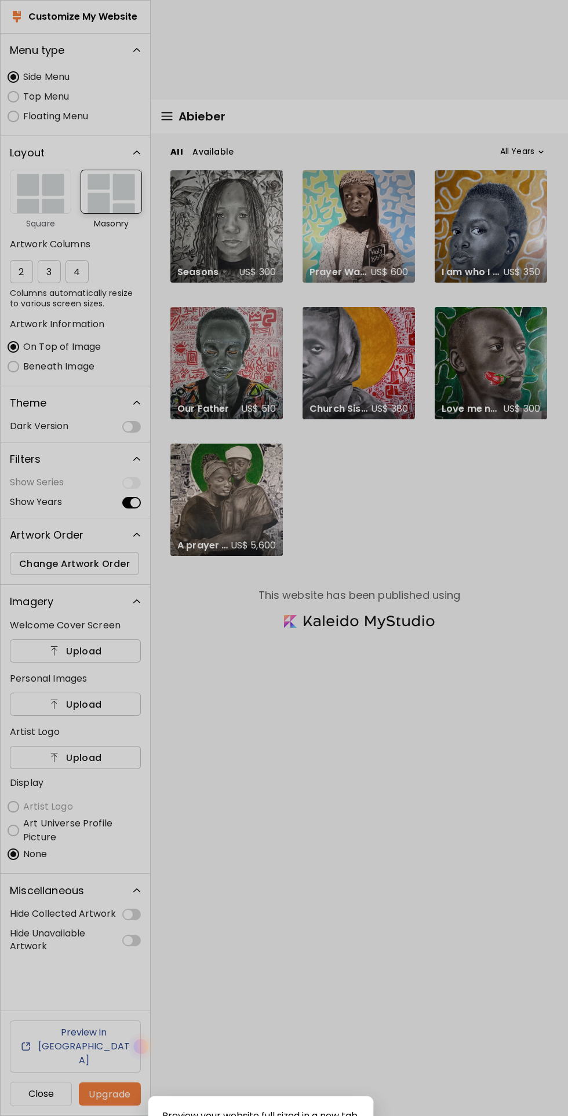
click at [108, 187] on div at bounding box center [284, 558] width 568 height 1116
click at [26, 196] on div at bounding box center [284, 558] width 568 height 1116
click at [84, 261] on div at bounding box center [284, 558] width 568 height 1116
click at [76, 266] on div at bounding box center [284, 558] width 568 height 1116
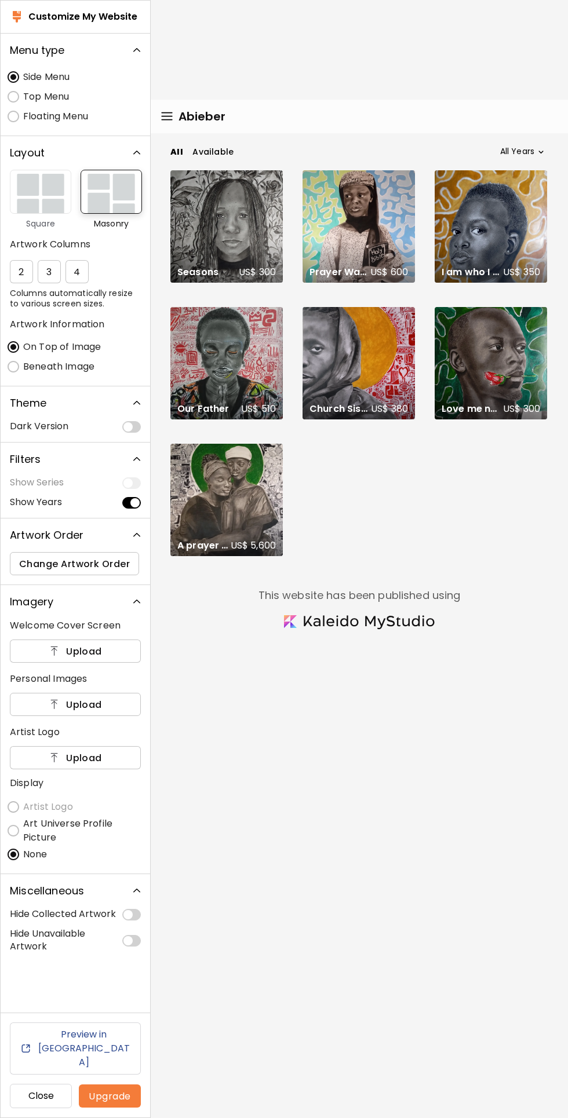
click at [123, 1075] on link "Preview in [GEOGRAPHIC_DATA]" at bounding box center [75, 1048] width 131 height 52
click at [75, 266] on span "4" at bounding box center [77, 272] width 10 height 12
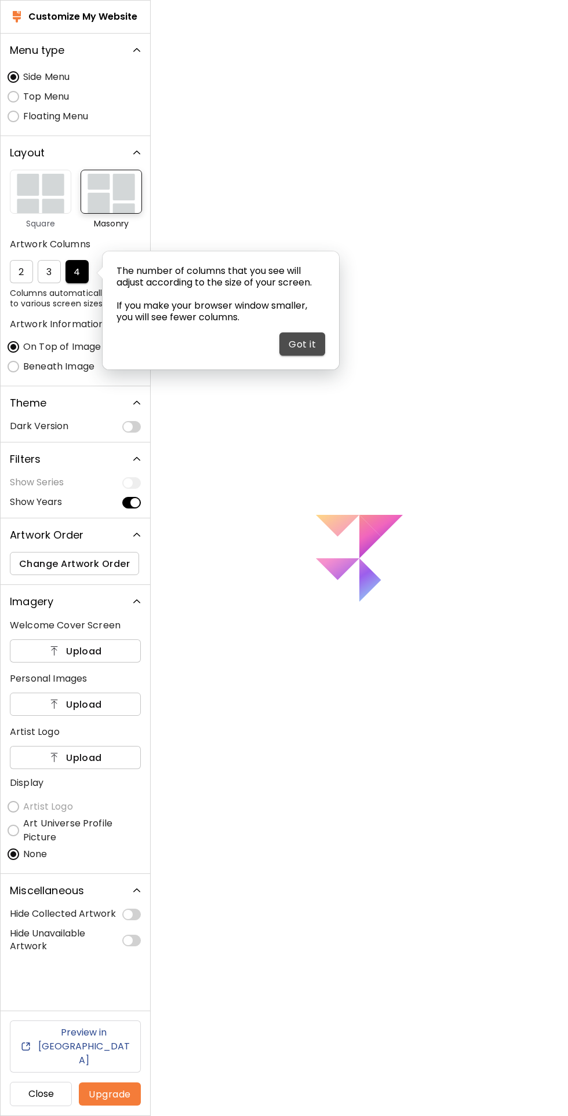
click at [296, 338] on span "Got it" at bounding box center [301, 344] width 27 height 12
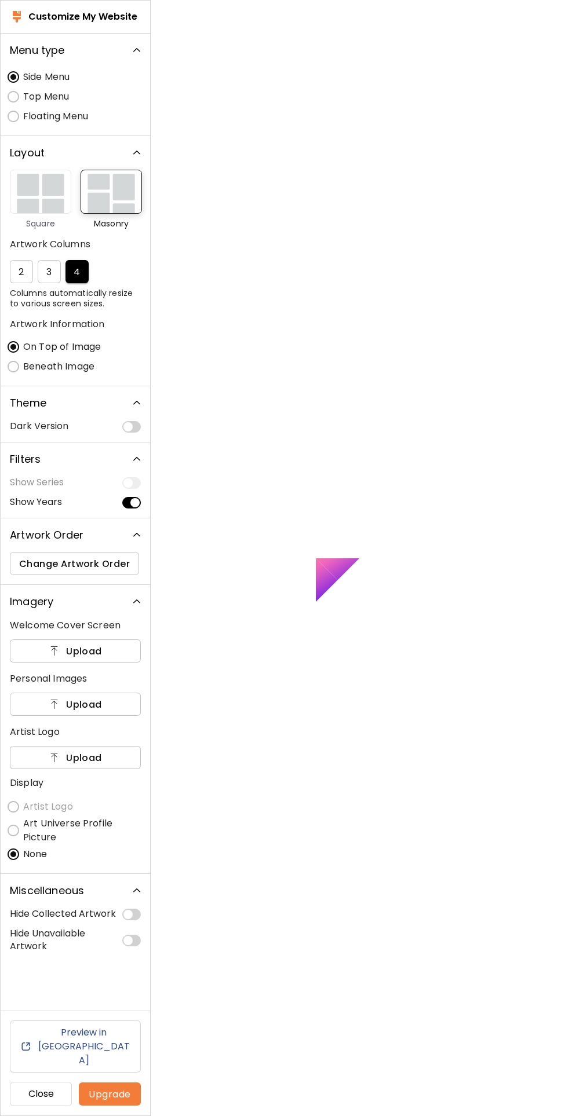
scroll to position [0, 0]
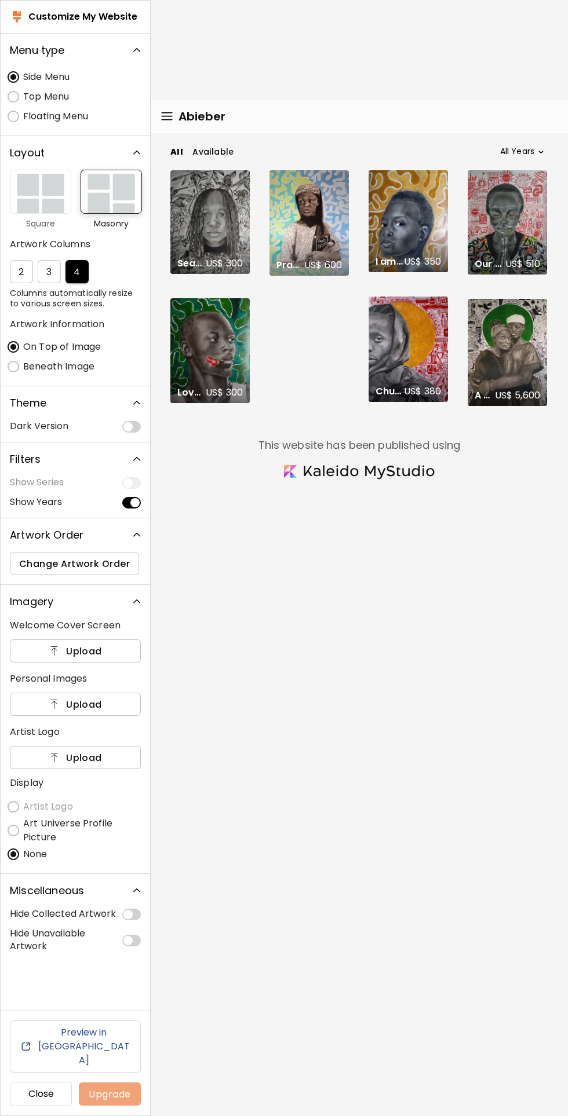
click at [119, 1093] on span "Upgrade" at bounding box center [109, 1094] width 43 height 12
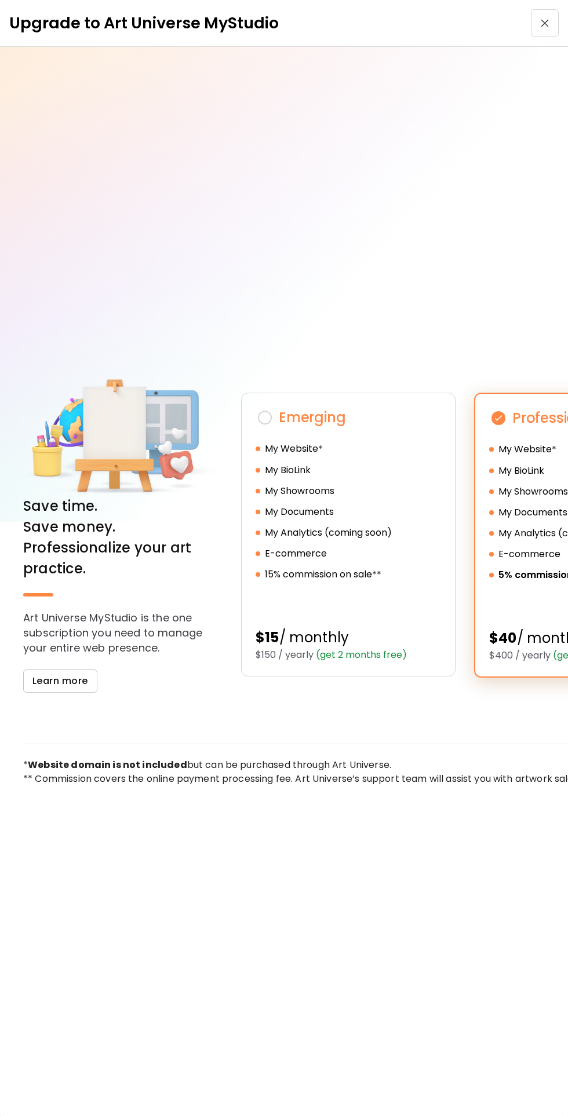
click at [540, 26] on img "button" at bounding box center [544, 23] width 8 height 8
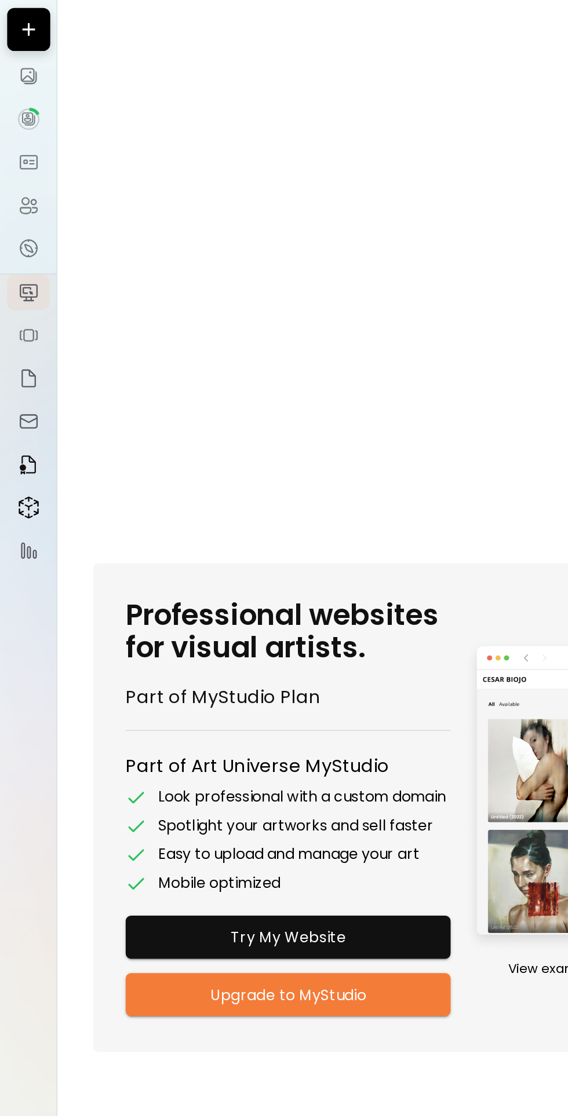
click at [14, 207] on img at bounding box center [19, 209] width 14 height 14
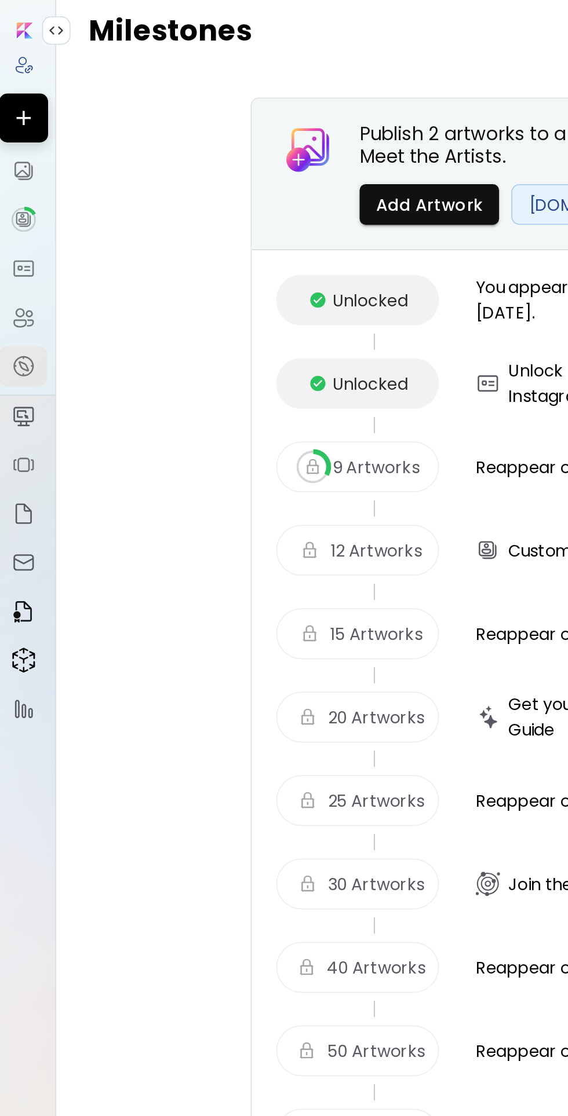
click at [17, 185] on img at bounding box center [19, 181] width 14 height 14
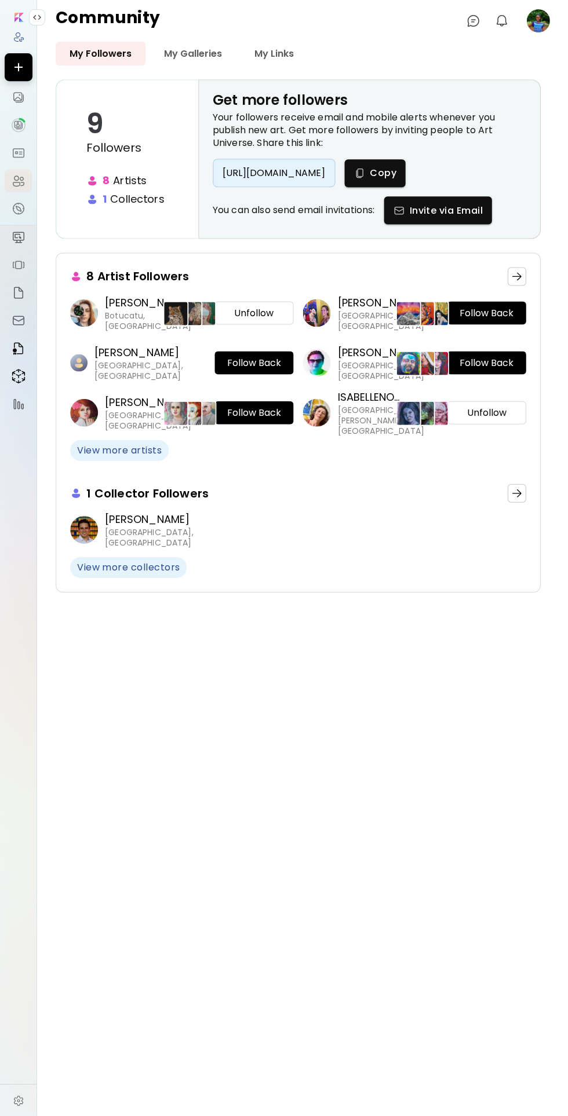
scroll to position [3, 0]
click at [189, 46] on link "My Galleries" at bounding box center [193, 54] width 86 height 24
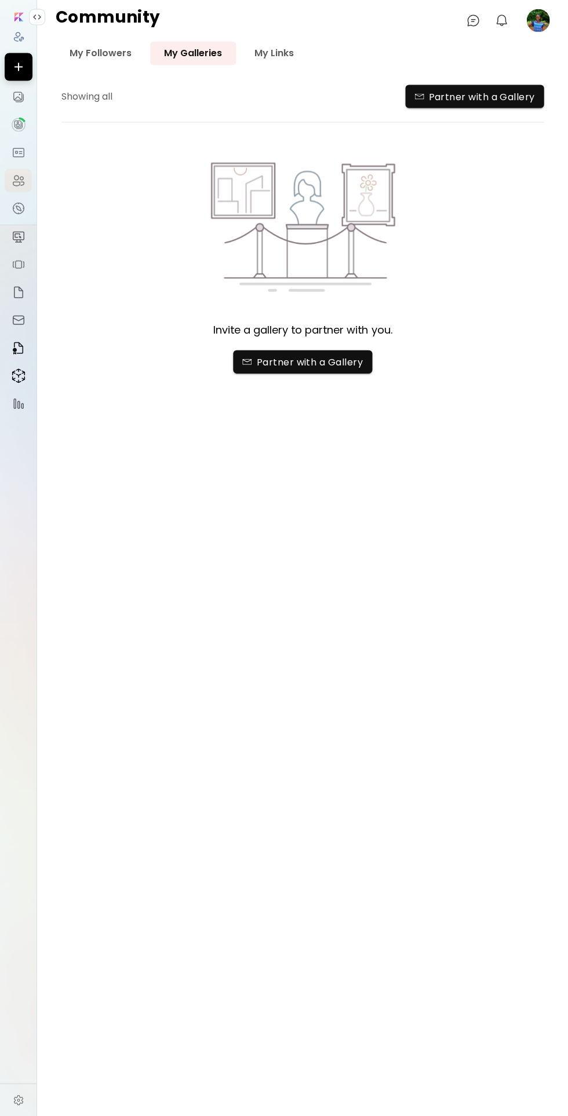
click at [263, 51] on link "My Links" at bounding box center [273, 54] width 67 height 24
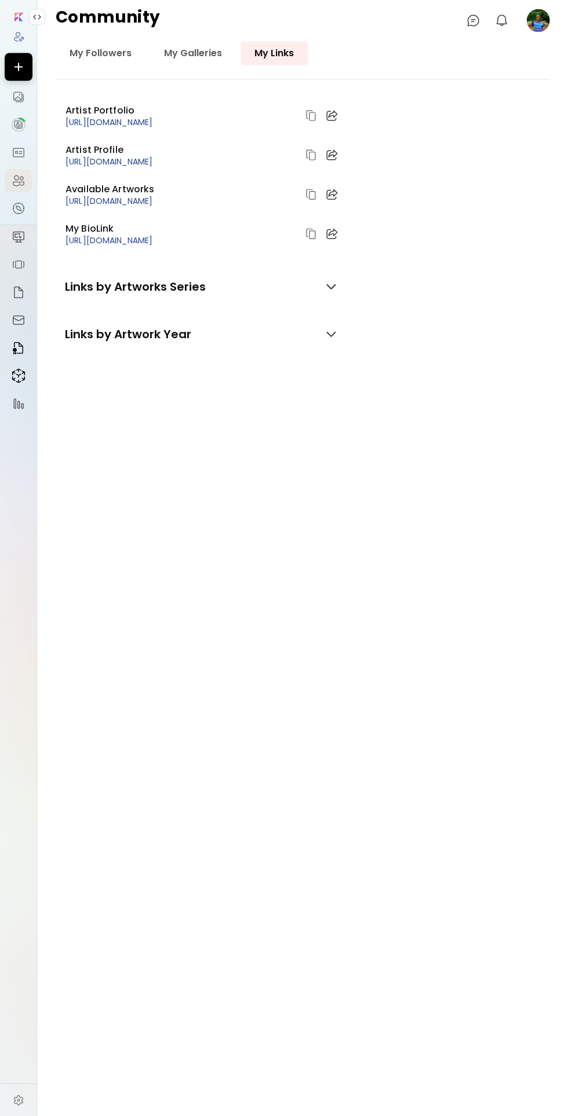
click at [319, 280] on button "button" at bounding box center [331, 287] width 24 height 24
click at [323, 374] on img "button" at bounding box center [330, 378] width 19 height 19
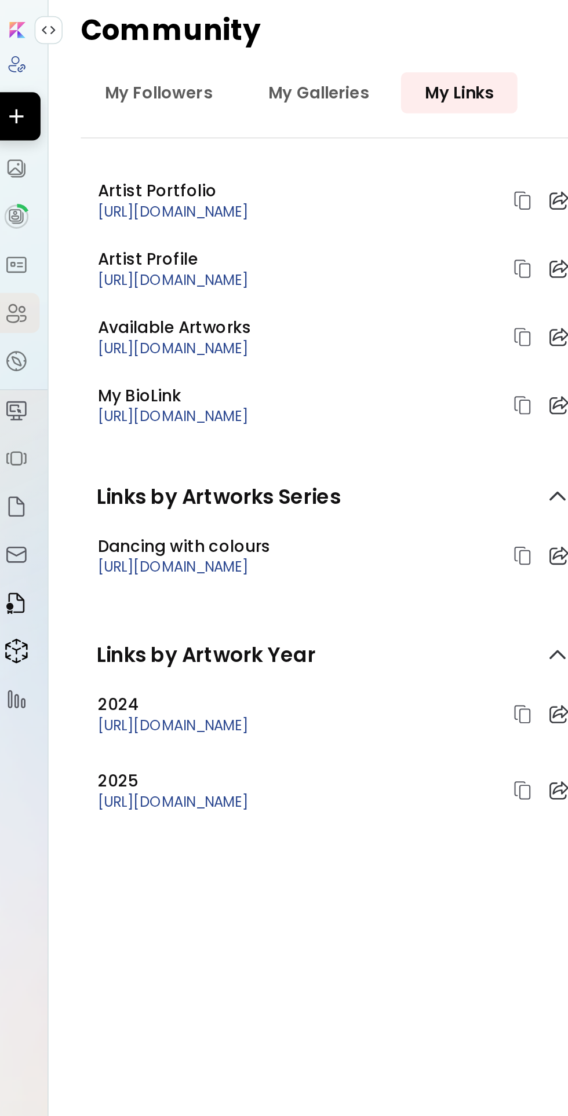
click at [21, 149] on img at bounding box center [19, 153] width 14 height 14
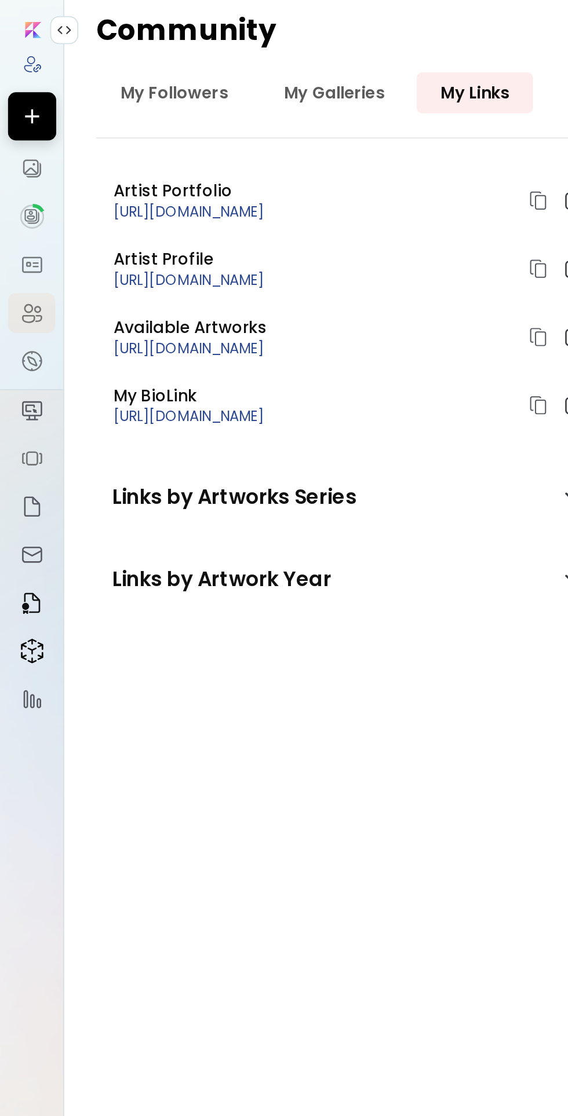
click at [10, 415] on link at bounding box center [18, 403] width 27 height 23
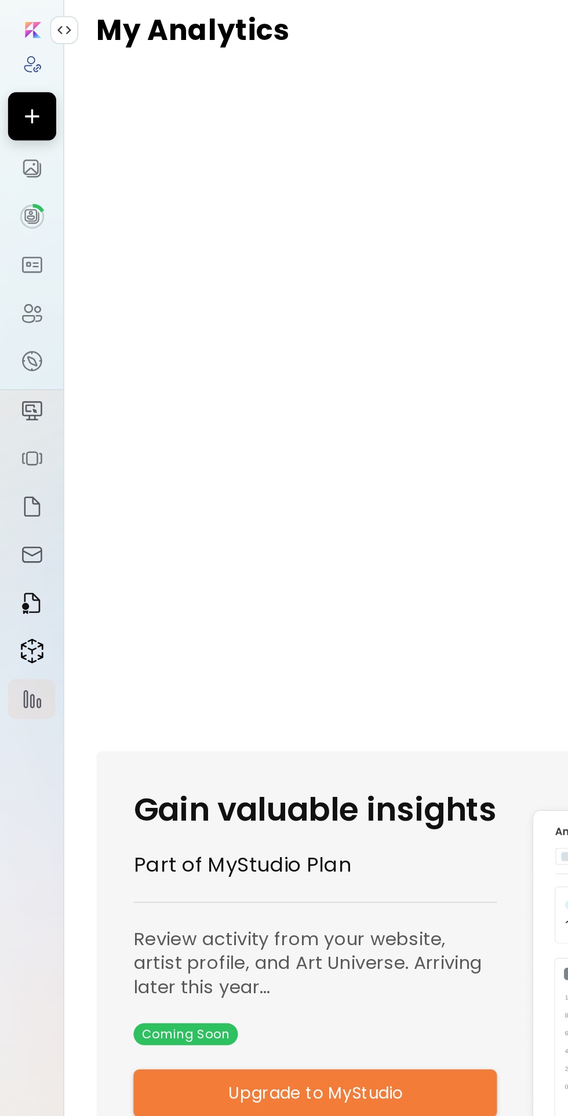
click at [16, 132] on img at bounding box center [19, 125] width 14 height 14
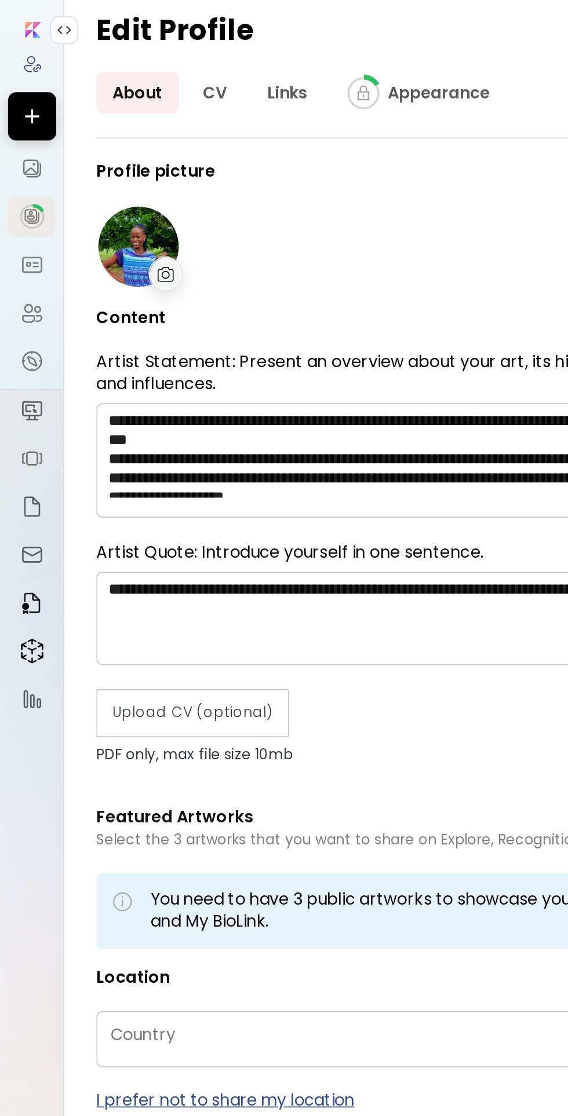
type input "*******"
type input "**********"
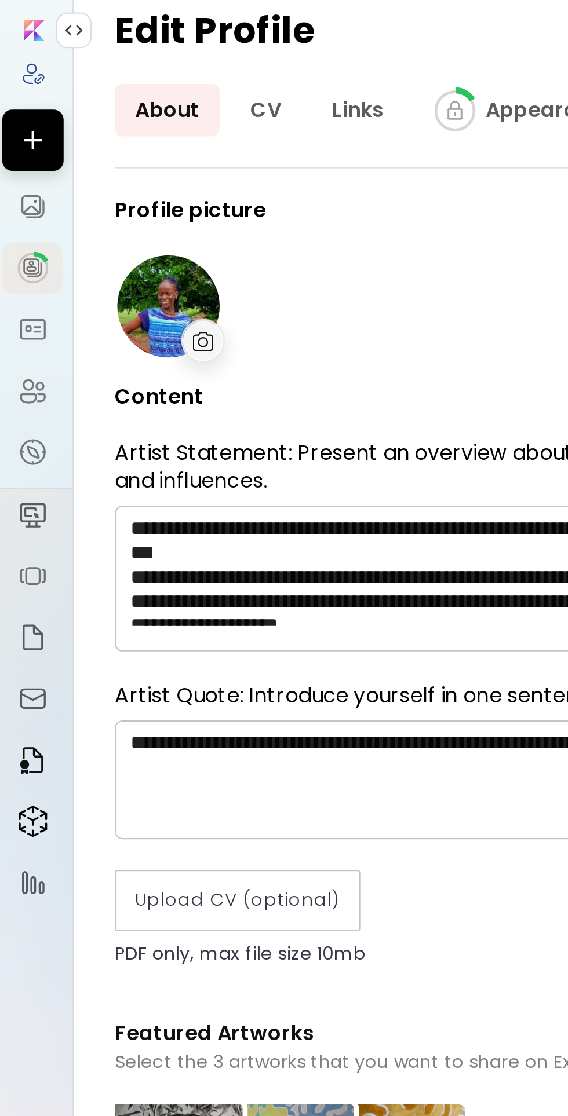
click at [17, 98] on img at bounding box center [19, 97] width 14 height 14
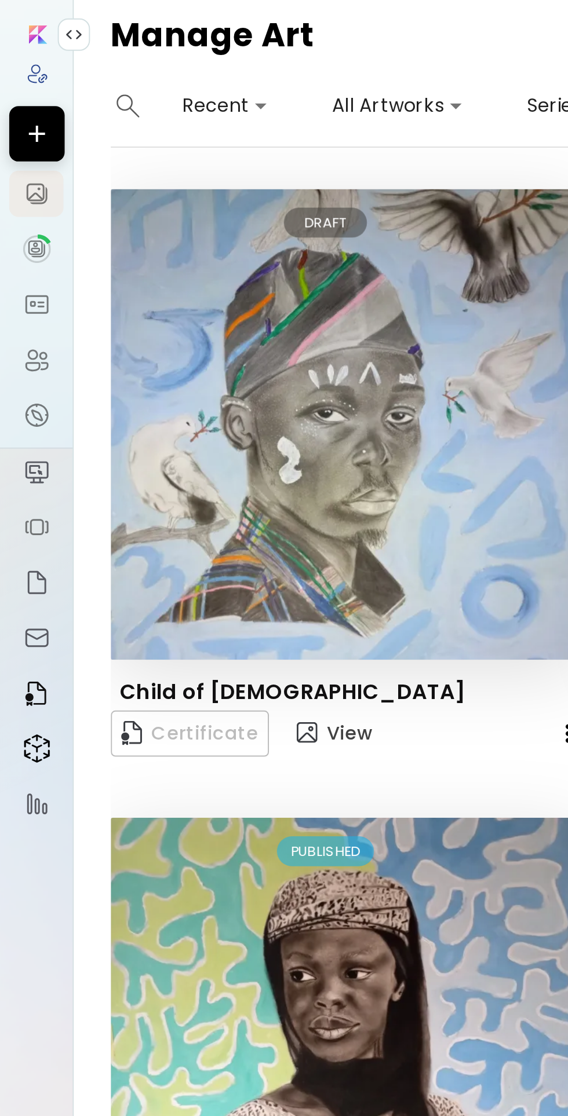
click at [17, 43] on div at bounding box center [19, 37] width 14 height 14
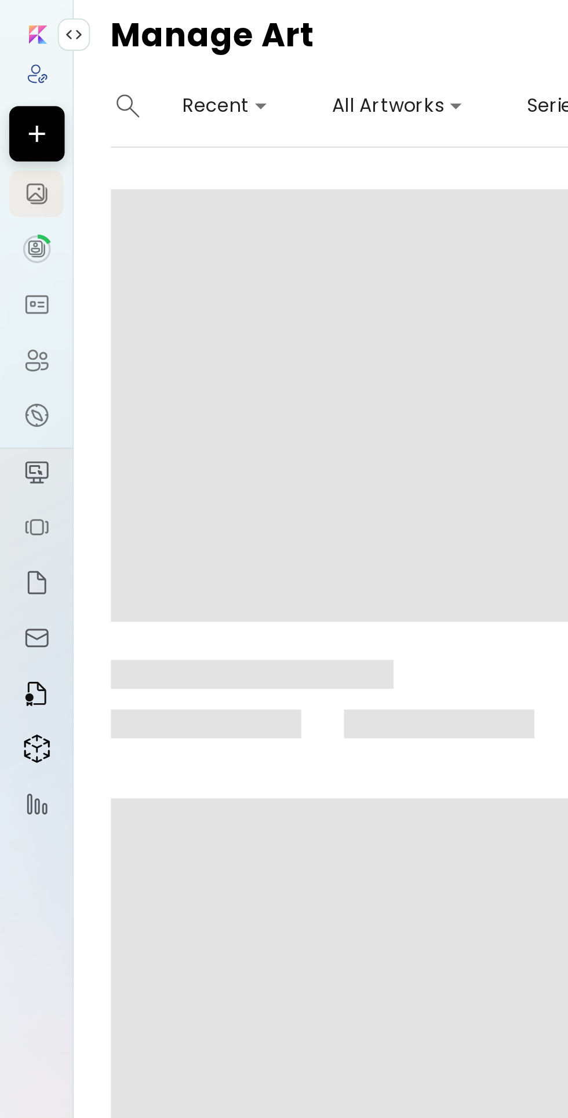
click at [20, 125] on img at bounding box center [19, 125] width 14 height 14
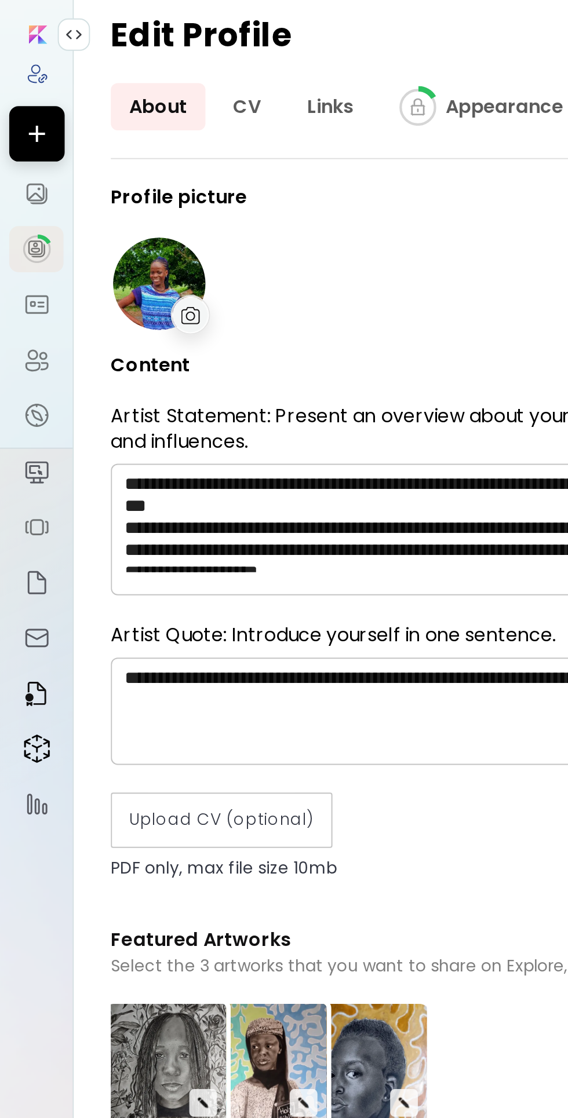
type input "*******"
type input "**********"
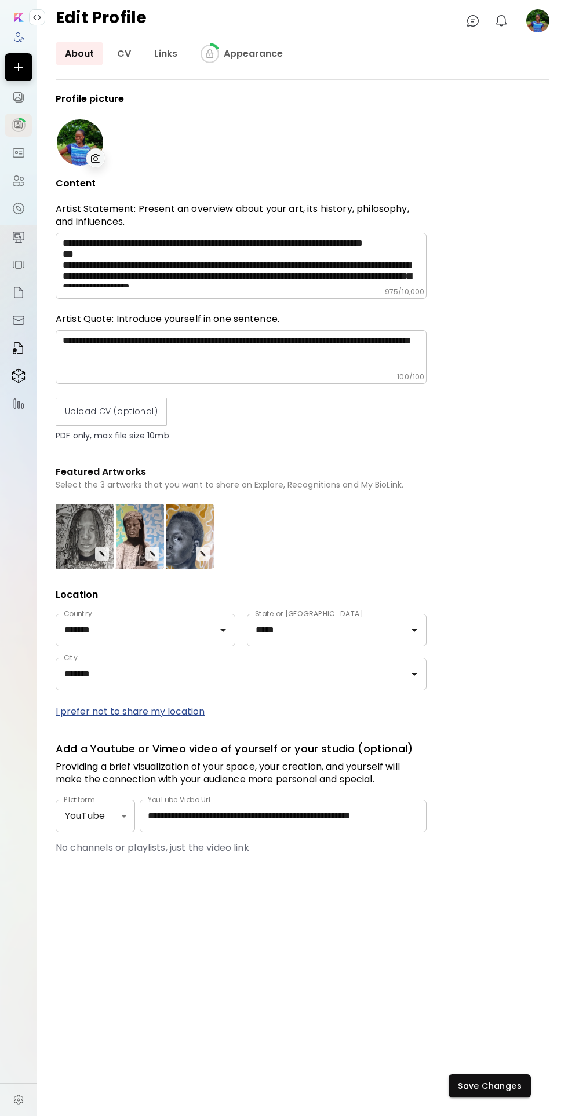
click at [18, 99] on img at bounding box center [19, 97] width 14 height 14
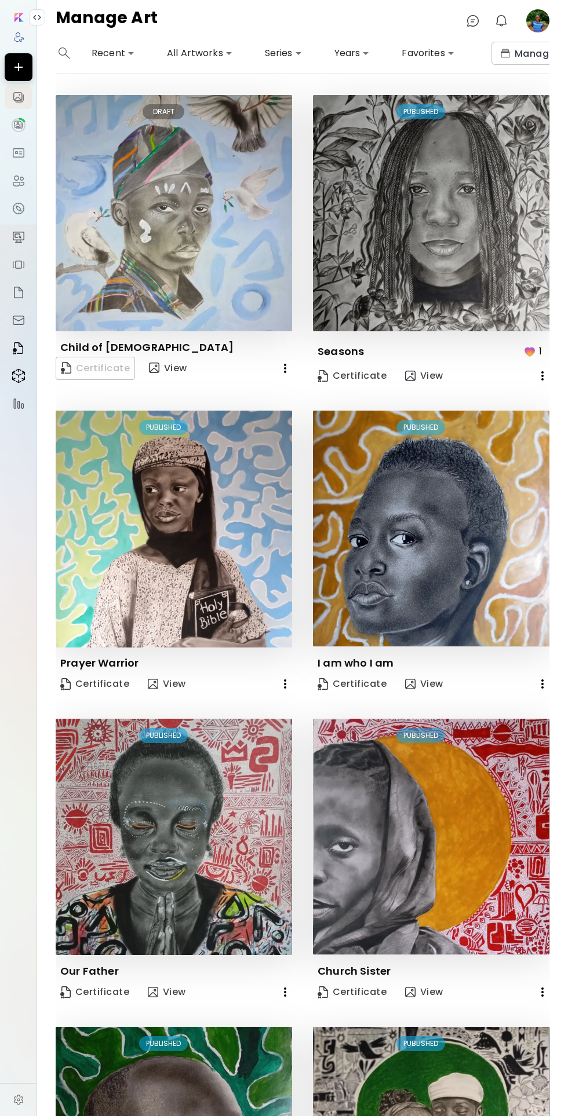
click at [160, 204] on img at bounding box center [174, 213] width 236 height 236
